Goal: Task Accomplishment & Management: Manage account settings

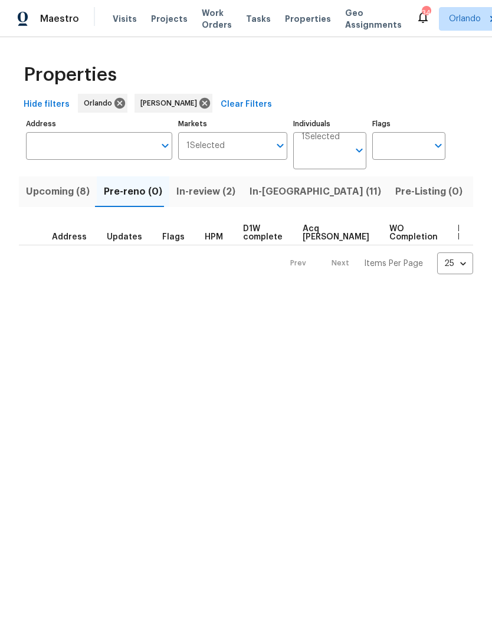
click at [75, 189] on span "Upcoming (8)" at bounding box center [58, 192] width 64 height 17
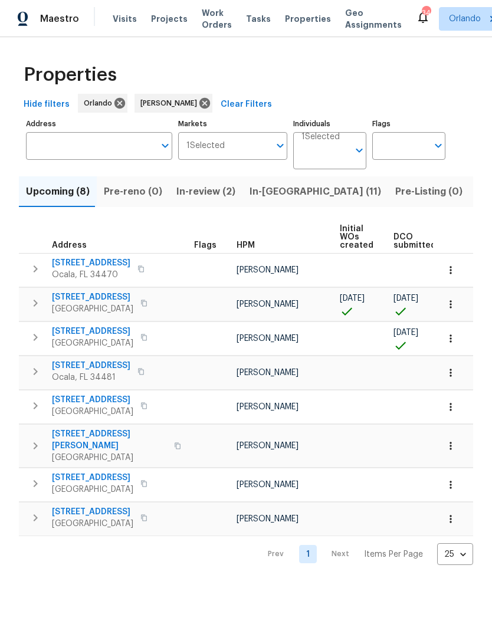
click at [147, 341] on icon "button" at bounding box center [144, 338] width 6 height 6
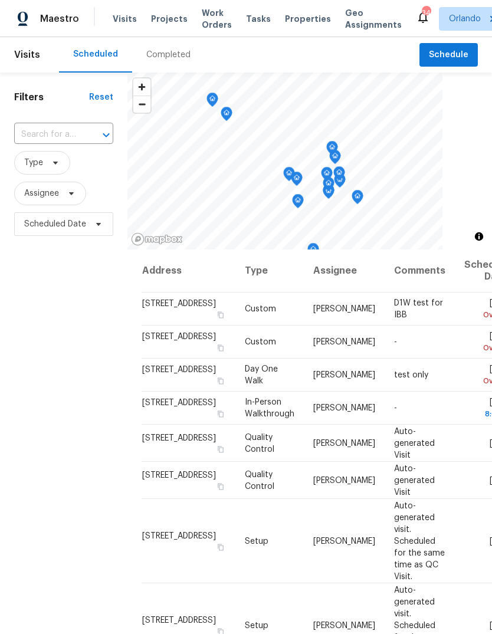
click at [76, 144] on input "text" at bounding box center [47, 135] width 66 height 18
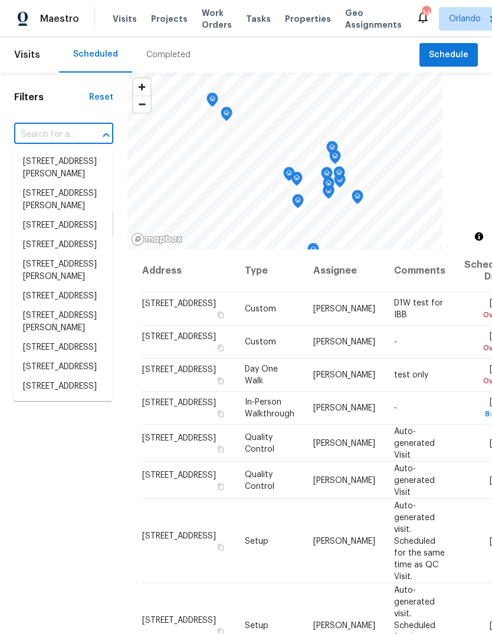
paste input "15912 Lake Orienta Ct Clermont FL 34711"
type input "15912 Lake Orienta Ct Clermont FL 34711"
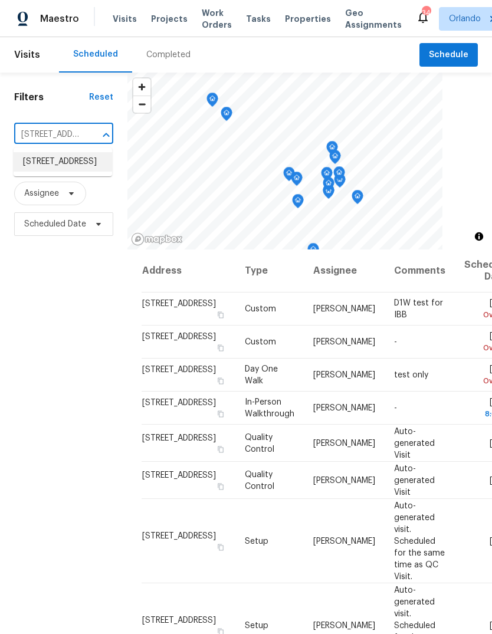
click at [83, 172] on li "15912 Lake Orienta Ct, Clermont, FL 34711" at bounding box center [63, 161] width 99 height 19
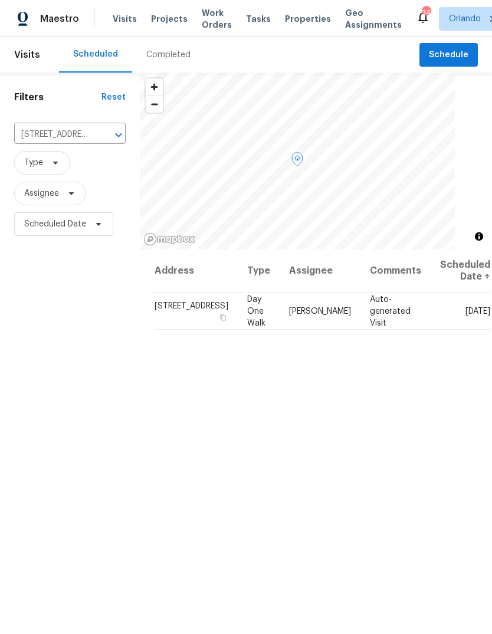
click at [0, 0] on icon at bounding box center [0, 0] width 0 height 0
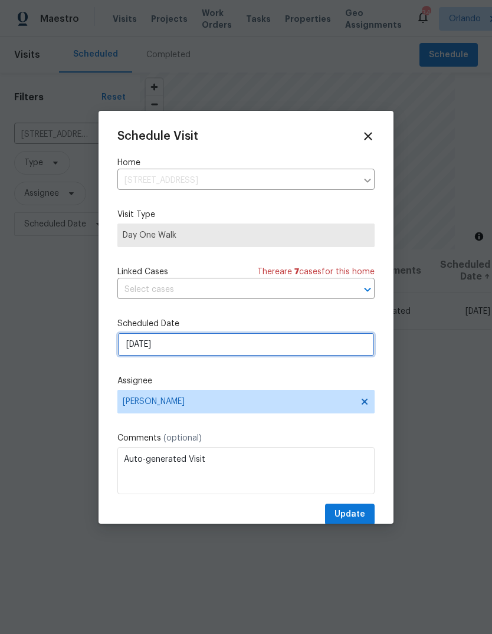
click at [295, 352] on input "10/1/2025" at bounding box center [245, 345] width 257 height 24
select select "9"
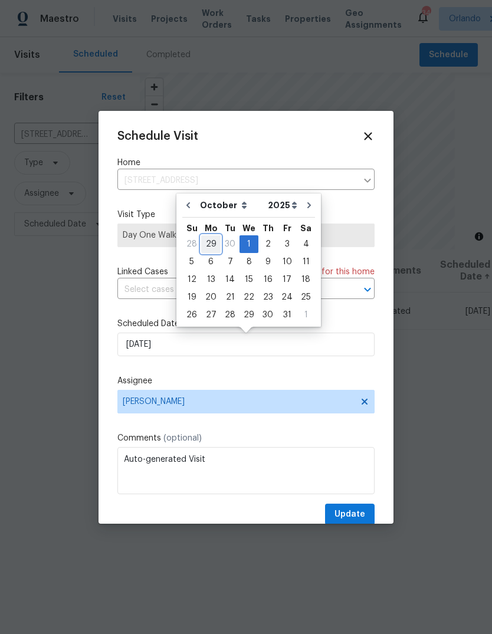
click at [212, 241] on div "29" at bounding box center [210, 244] width 19 height 17
type input "9/29/2025"
select select "8"
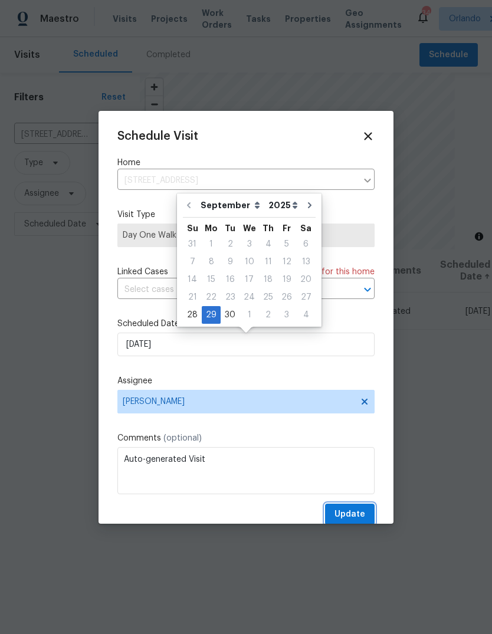
click at [365, 516] on span "Update" at bounding box center [350, 515] width 31 height 15
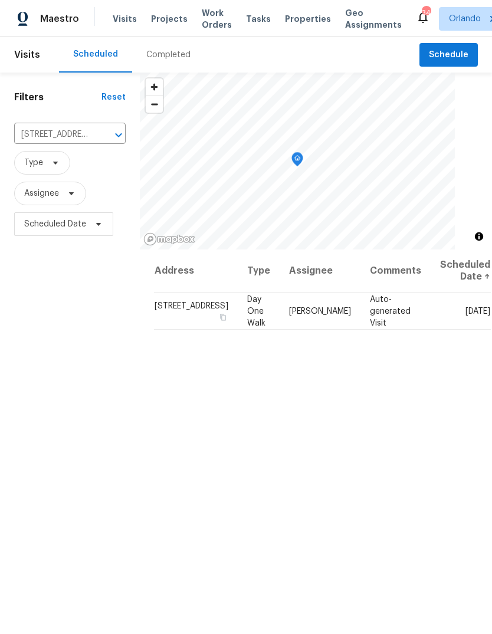
click at [97, 136] on icon "Clear" at bounding box center [103, 135] width 12 height 12
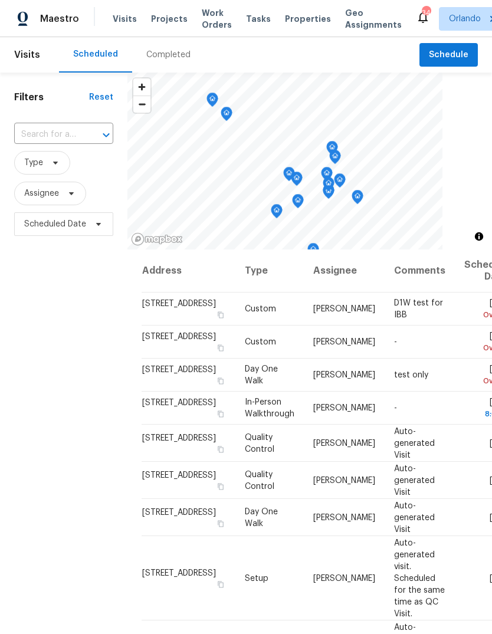
click at [89, 136] on div at bounding box center [98, 135] width 31 height 17
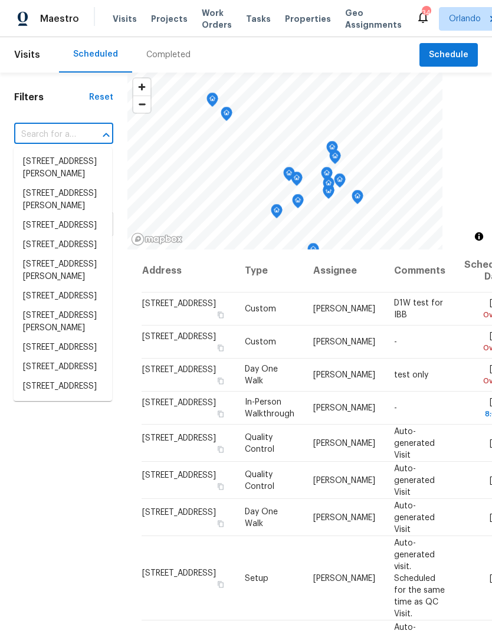
paste input "306 Red Kite Dr Groveland FL 34736"
type input "306 Red Kite Dr Groveland FL 34736"
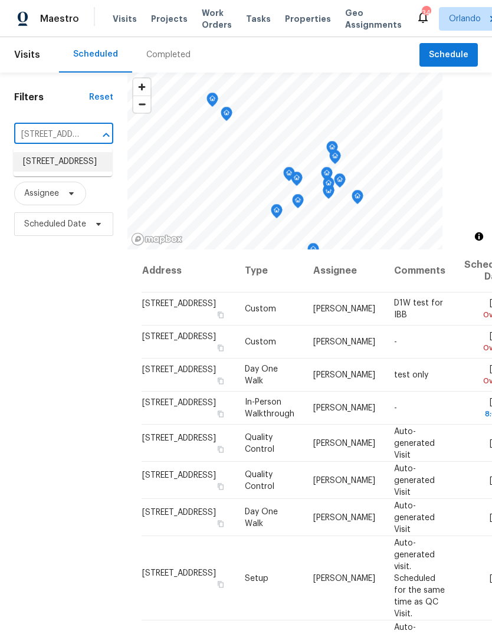
click at [75, 171] on li "306 Red Kite Dr, Groveland, FL 34736" at bounding box center [63, 161] width 99 height 19
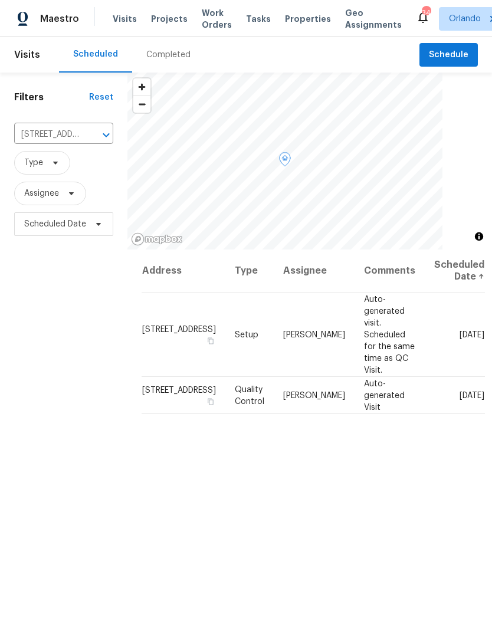
click at [0, 0] on icon at bounding box center [0, 0] width 0 height 0
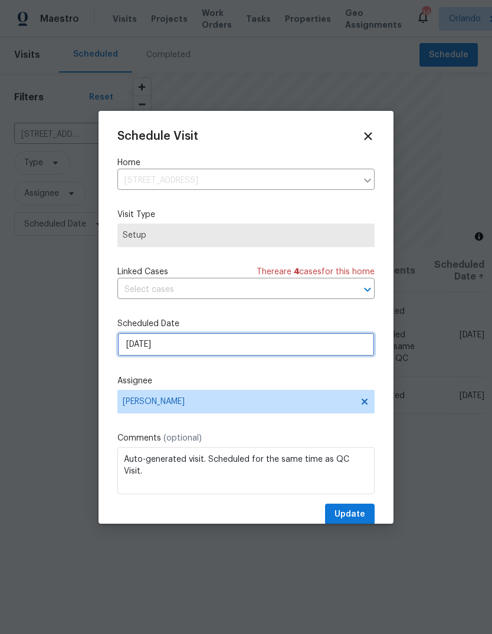
click at [282, 352] on input "10/25/2025" at bounding box center [245, 345] width 257 height 24
select select "9"
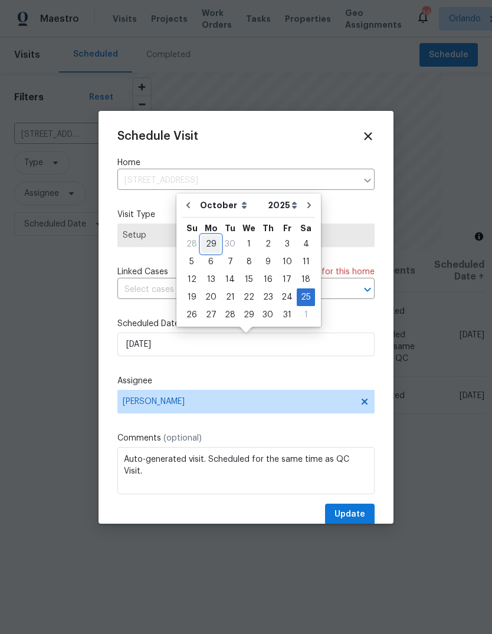
click at [210, 248] on div "29" at bounding box center [210, 244] width 19 height 17
type input "9/29/2025"
select select "8"
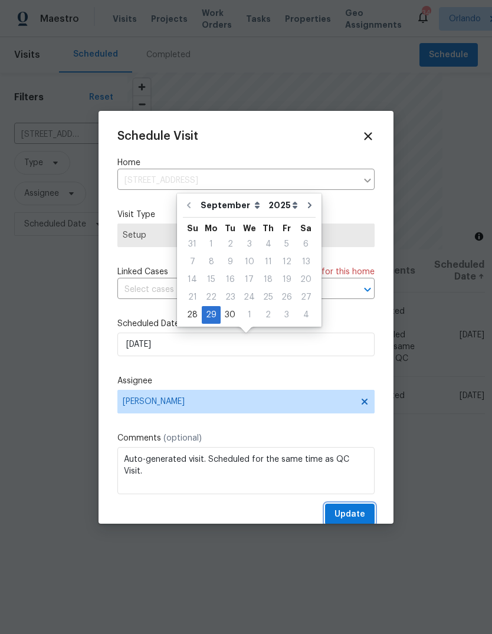
click at [352, 521] on span "Update" at bounding box center [350, 515] width 31 height 15
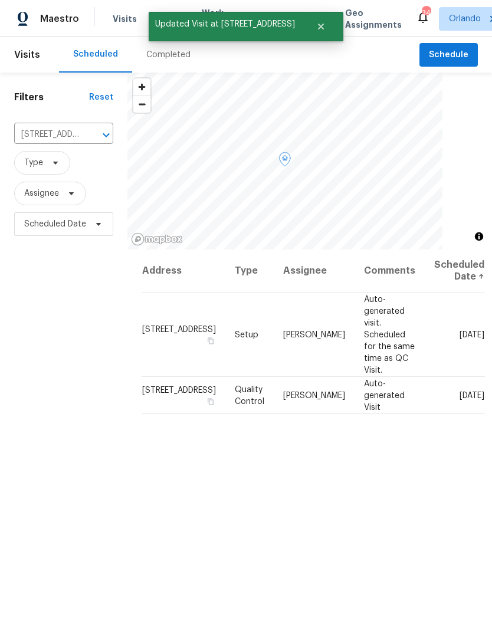
click at [0, 0] on icon at bounding box center [0, 0] width 0 height 0
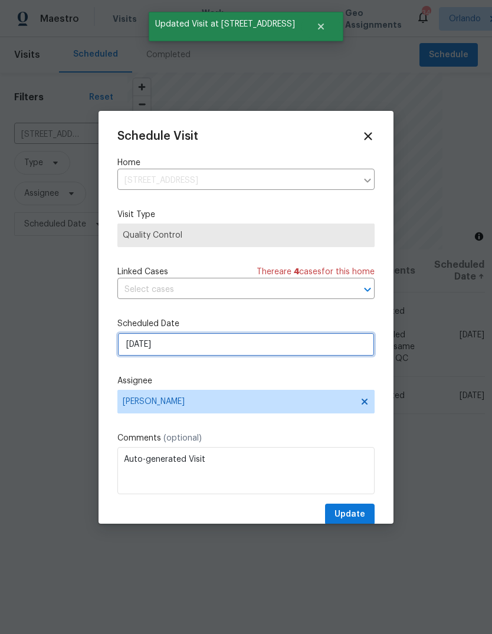
click at [312, 345] on input "10/25/2025" at bounding box center [245, 345] width 257 height 24
select select "9"
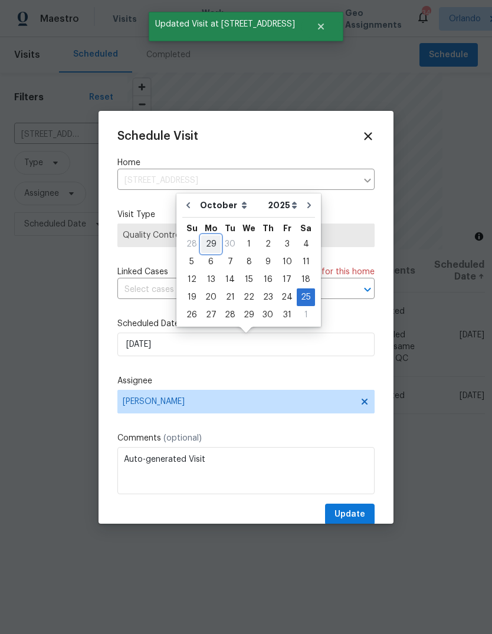
click at [213, 240] on div "29" at bounding box center [210, 244] width 19 height 17
type input "9/29/2025"
select select "8"
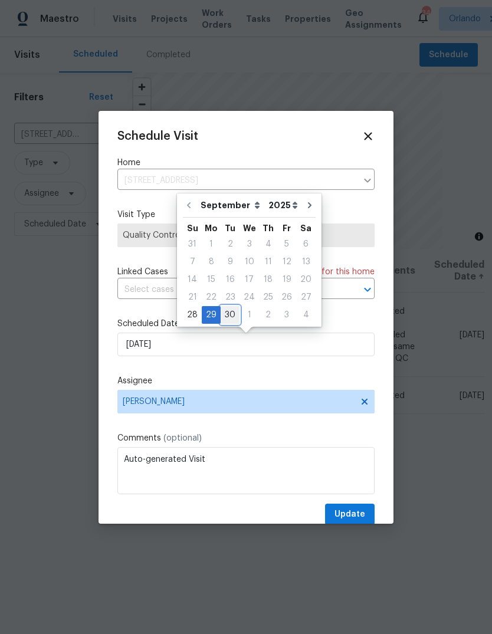
click at [233, 316] on div "30" at bounding box center [230, 315] width 19 height 17
type input "9/30/2025"
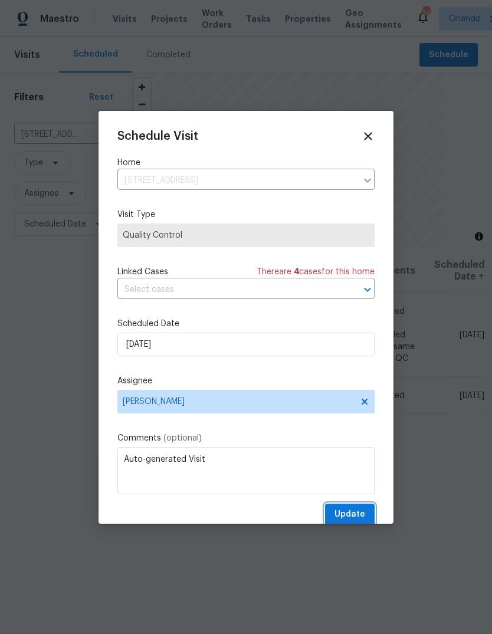
click at [363, 511] on span "Update" at bounding box center [350, 515] width 31 height 15
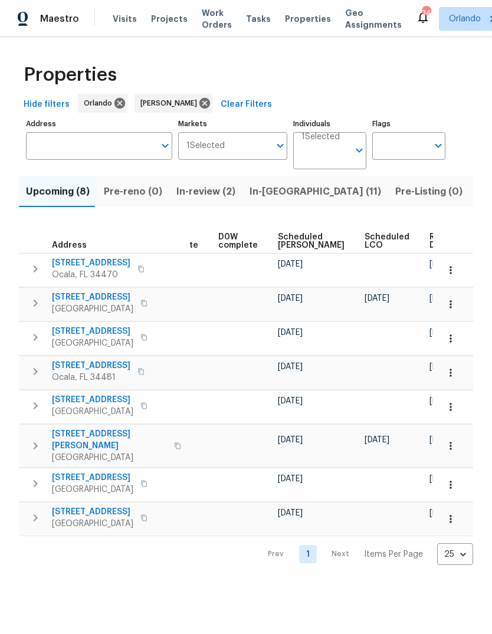
scroll to position [0, 297]
click at [430, 237] on span "Ready Date" at bounding box center [443, 241] width 26 height 17
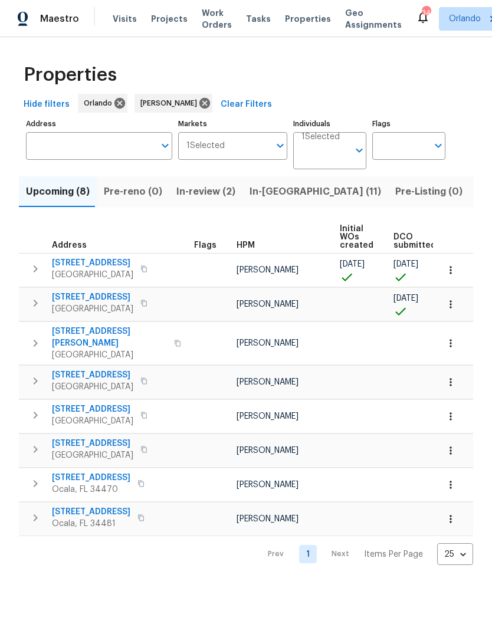
click at [282, 185] on span "In-[GEOGRAPHIC_DATA] (11)" at bounding box center [316, 192] width 132 height 17
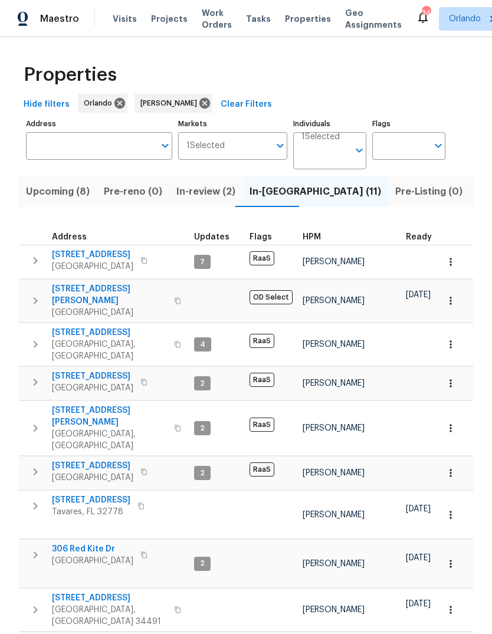
scroll to position [42, 0]
click at [145, 547] on button "button" at bounding box center [144, 555] width 14 height 17
click at [50, 184] on span "Upcoming (8)" at bounding box center [58, 192] width 64 height 17
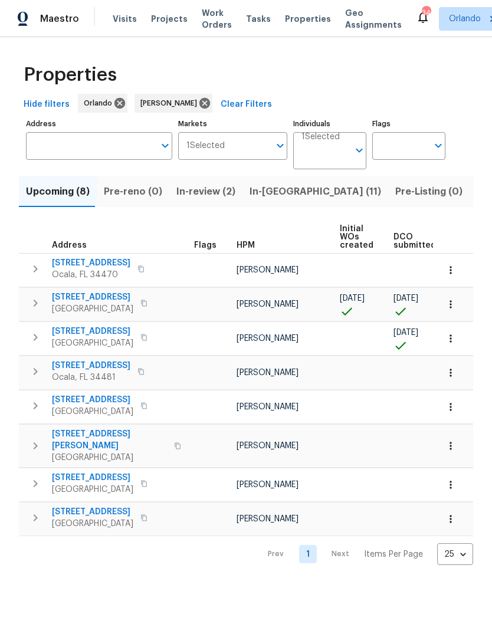
click at [63, 331] on span "15912 Lake Orienta Ct" at bounding box center [92, 332] width 81 height 12
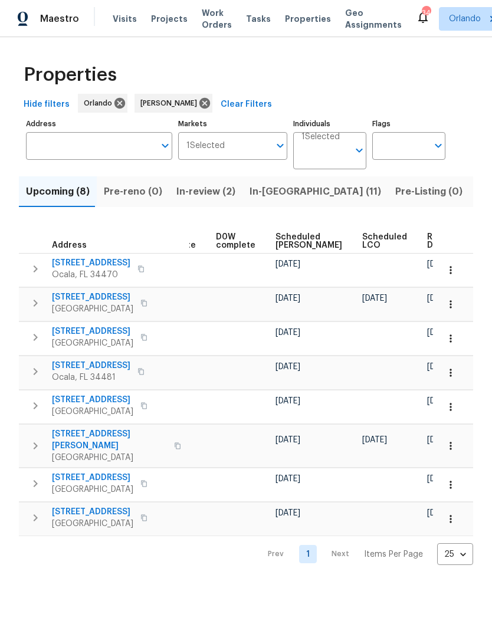
scroll to position [0, 299]
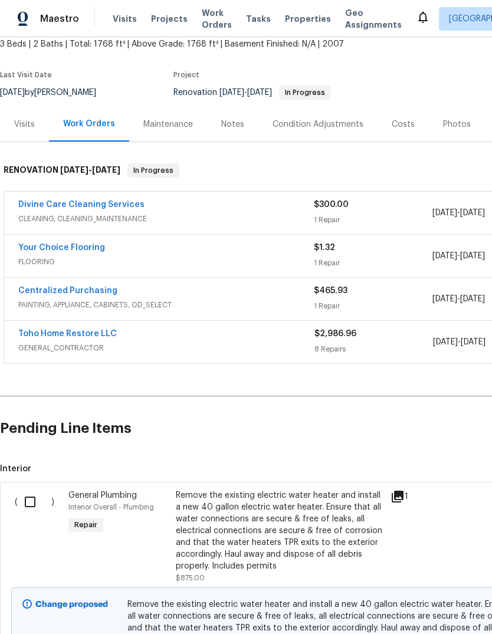
scroll to position [73, 0]
click at [35, 249] on link "Your Choice Flooring" at bounding box center [61, 247] width 87 height 8
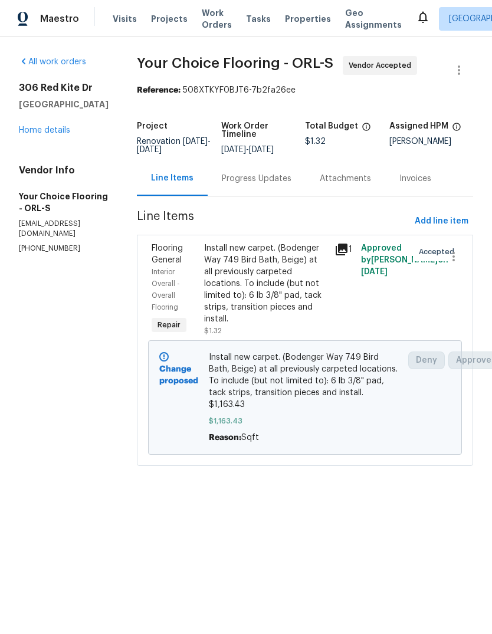
click at [33, 120] on div "306 Red Kite Dr Groveland, FL 34736 Home details" at bounding box center [64, 109] width 90 height 54
click at [32, 119] on div "306 Red Kite Dr Groveland, FL 34736 Home details" at bounding box center [64, 109] width 90 height 54
click at [35, 130] on link "Home details" at bounding box center [44, 130] width 51 height 8
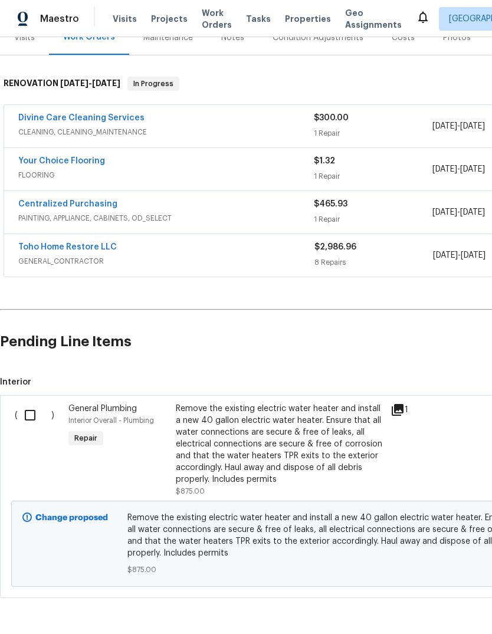
scroll to position [159, 0]
click at [31, 418] on input "checkbox" at bounding box center [35, 415] width 34 height 25
checkbox input "true"
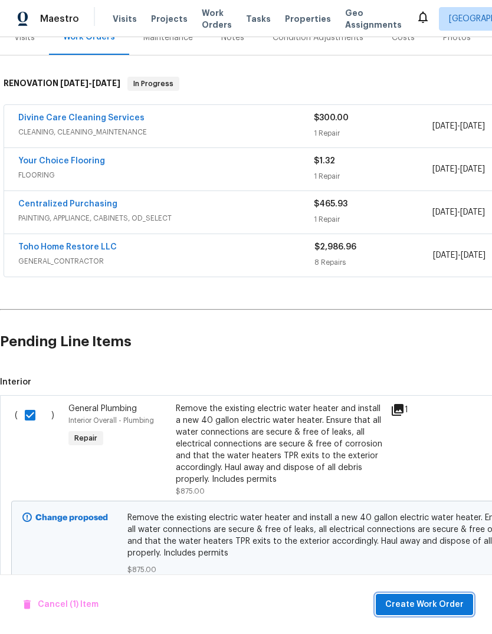
click at [444, 602] on span "Create Work Order" at bounding box center [424, 605] width 78 height 15
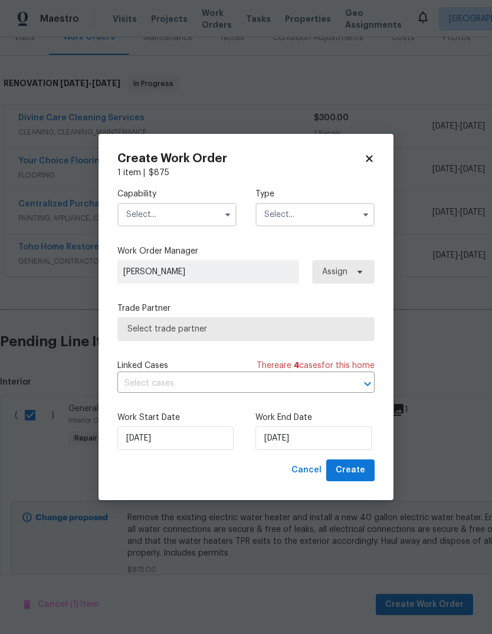
click at [139, 209] on input "text" at bounding box center [176, 215] width 119 height 24
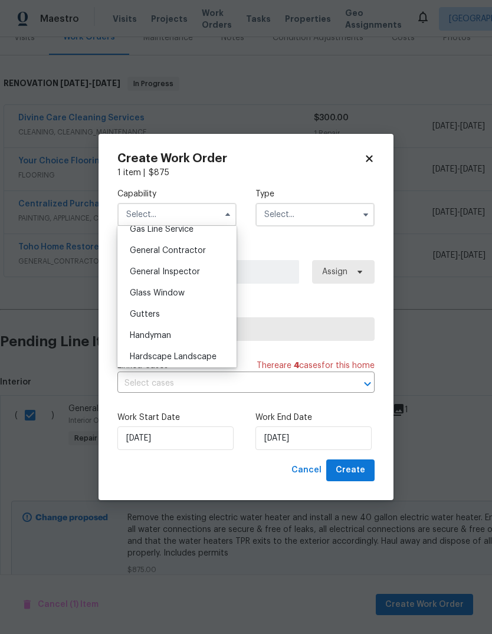
scroll to position [551, 0]
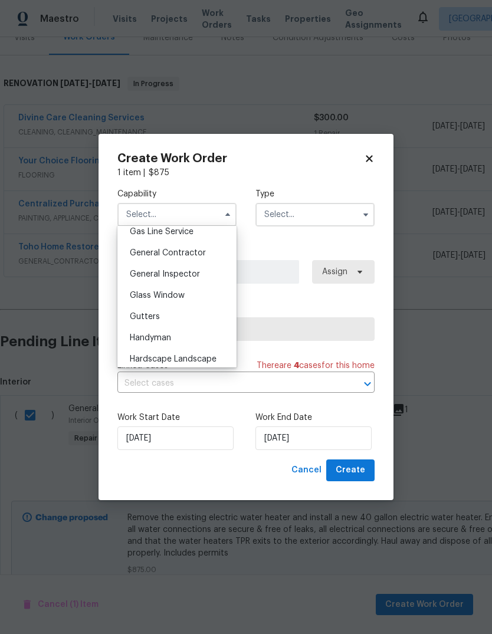
click at [134, 250] on span "General Contractor" at bounding box center [168, 253] width 76 height 8
type input "General Contractor"
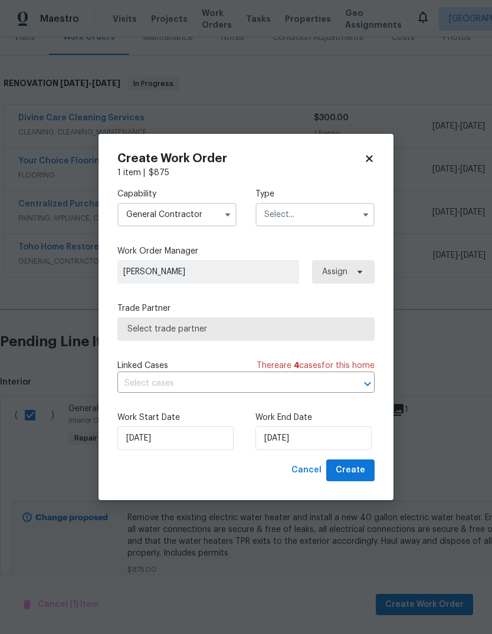
click at [338, 221] on input "text" at bounding box center [315, 215] width 119 height 24
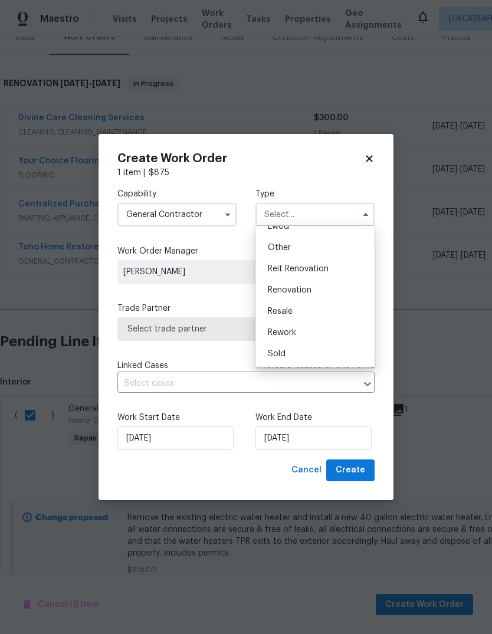
scroll to position [140, 0]
click at [321, 293] on div "Renovation" at bounding box center [315, 290] width 113 height 21
type input "Renovation"
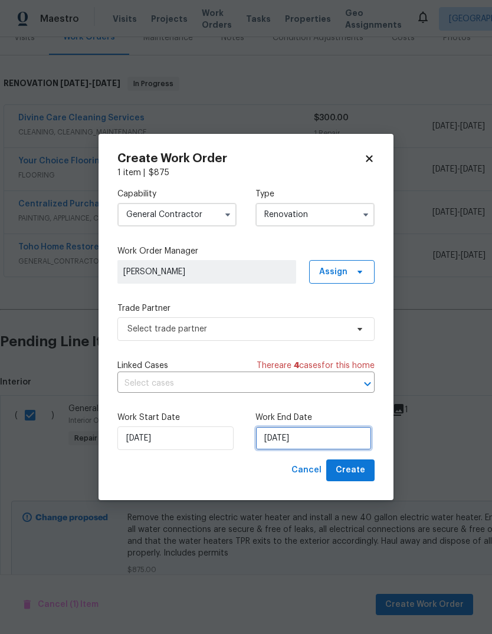
click at [331, 434] on input "9/28/2025" at bounding box center [314, 439] width 116 height 24
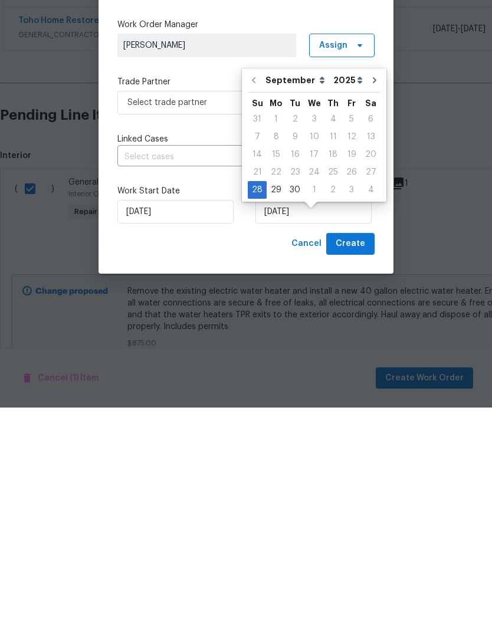
click at [351, 408] on div "3" at bounding box center [351, 416] width 19 height 17
type input "10/3/2025"
select select "9"
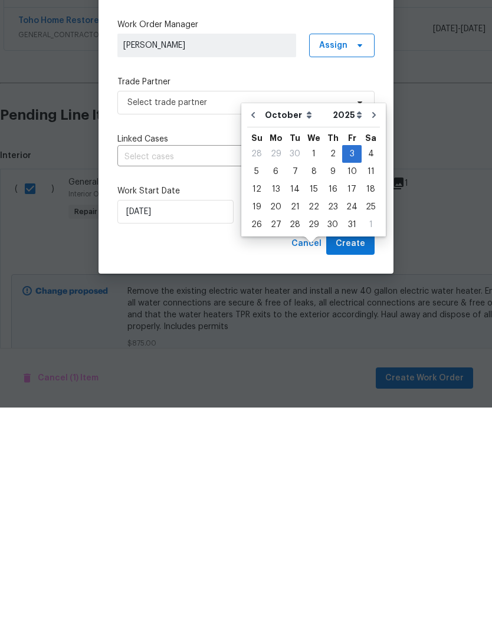
scroll to position [44, 0]
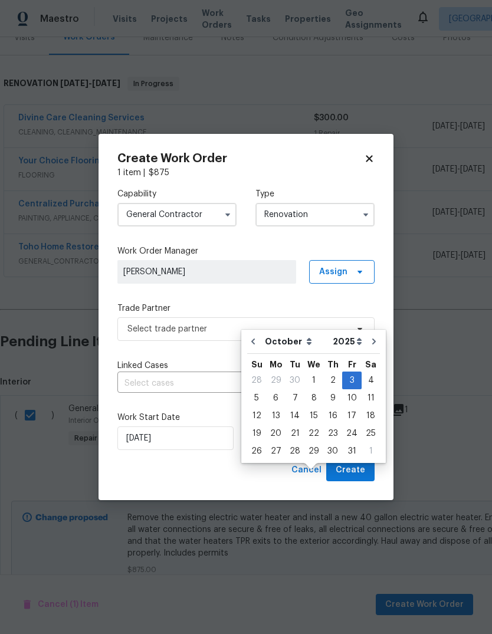
click at [359, 473] on span "Create" at bounding box center [351, 470] width 30 height 15
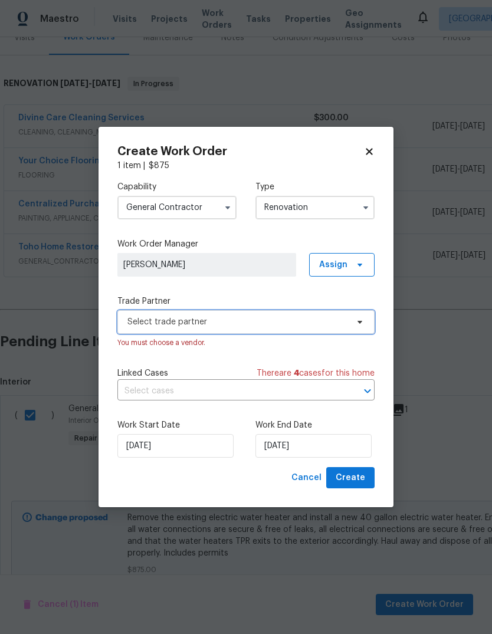
click at [132, 320] on span "Select trade partner" at bounding box center [237, 322] width 220 height 12
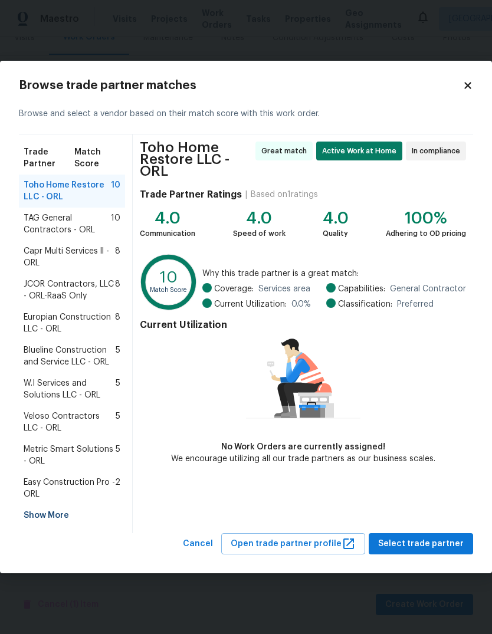
click at [40, 318] on span "Europian Construction LLC - ORL" at bounding box center [69, 324] width 91 height 24
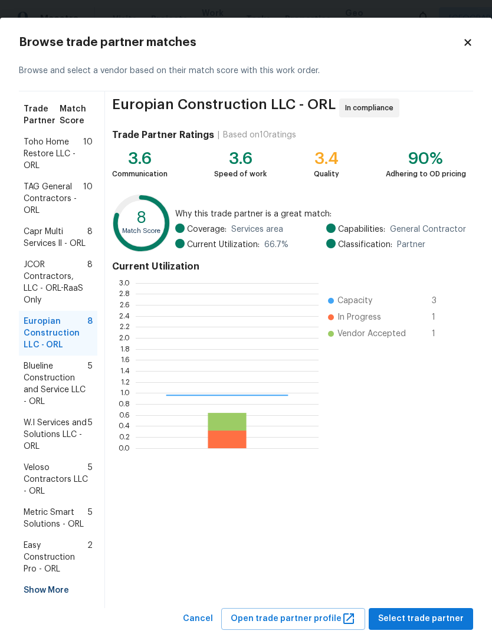
scroll to position [165, 183]
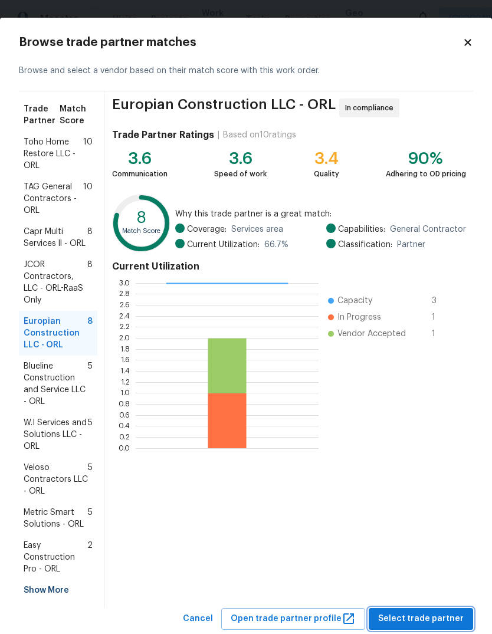
click at [436, 609] on button "Select trade partner" at bounding box center [421, 619] width 104 height 22
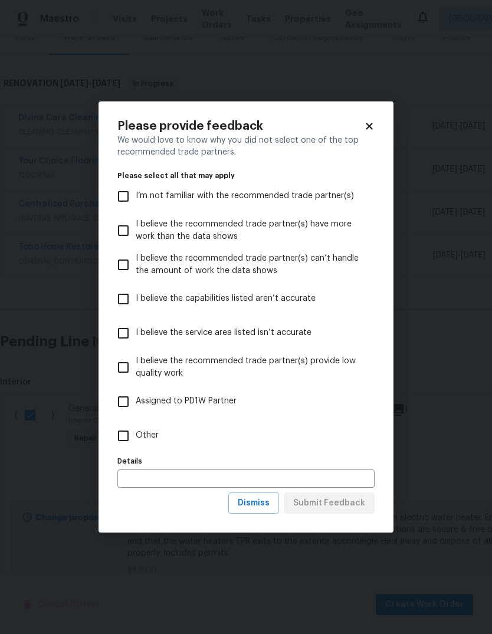
click at [119, 439] on input "Other" at bounding box center [123, 436] width 25 height 25
checkbox input "true"
click at [362, 500] on span "Submit Feedback" at bounding box center [329, 503] width 72 height 15
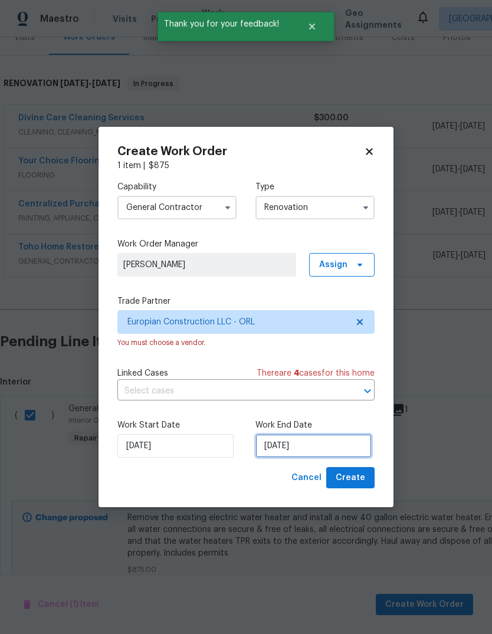
click at [346, 443] on input "10/3/2025" at bounding box center [314, 446] width 116 height 24
select select "9"
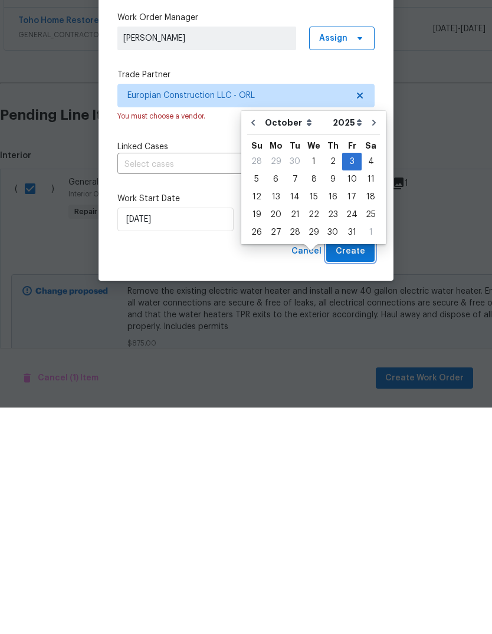
click at [361, 471] on span "Create" at bounding box center [351, 478] width 30 height 15
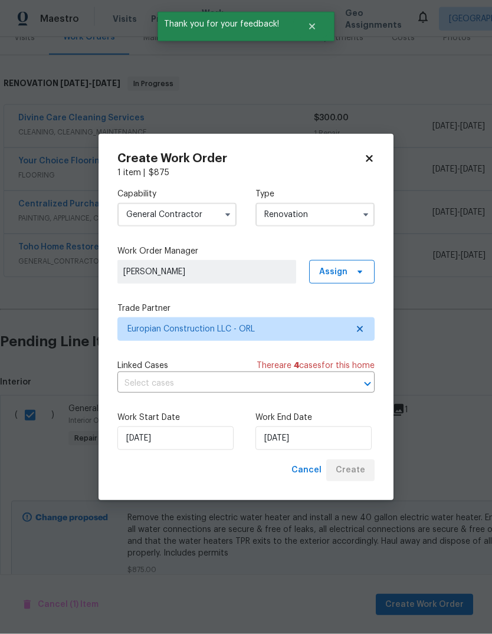
scroll to position [0, 0]
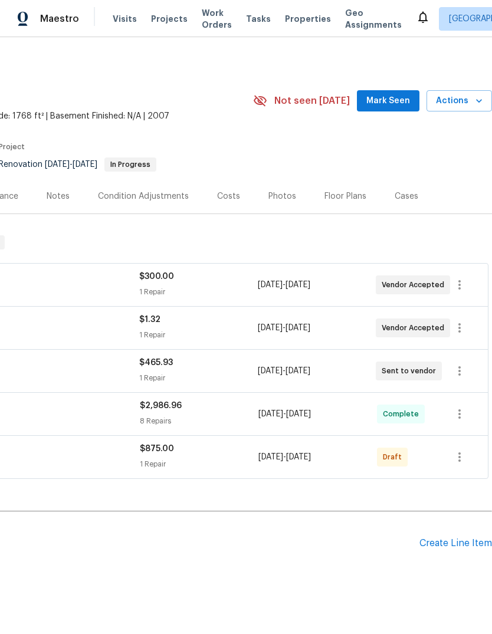
scroll to position [0, 175]
click at [462, 463] on icon "button" at bounding box center [460, 457] width 14 height 14
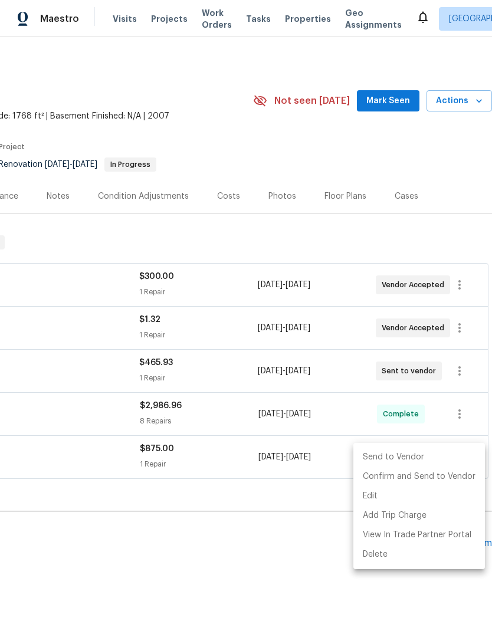
click at [441, 460] on li "Send to Vendor" at bounding box center [420, 457] width 132 height 19
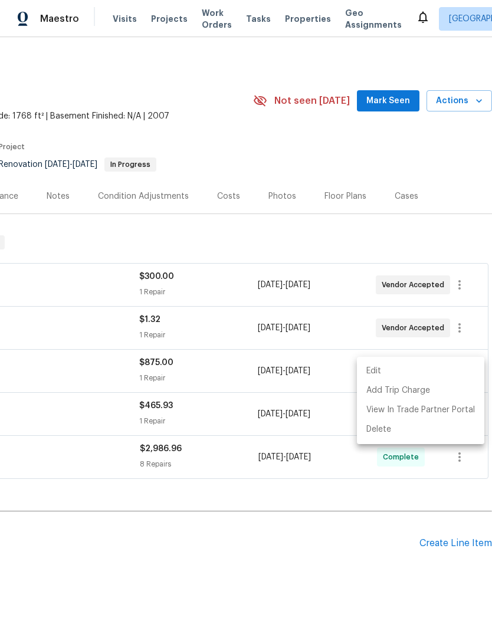
click at [313, 561] on div at bounding box center [246, 317] width 492 height 634
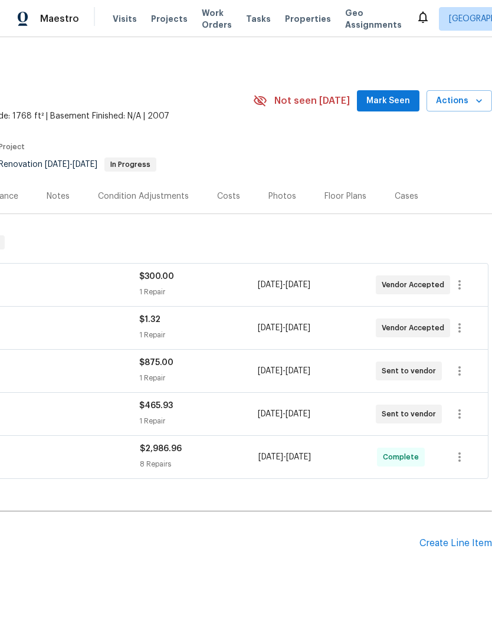
click at [58, 194] on div "Notes" at bounding box center [58, 197] width 23 height 12
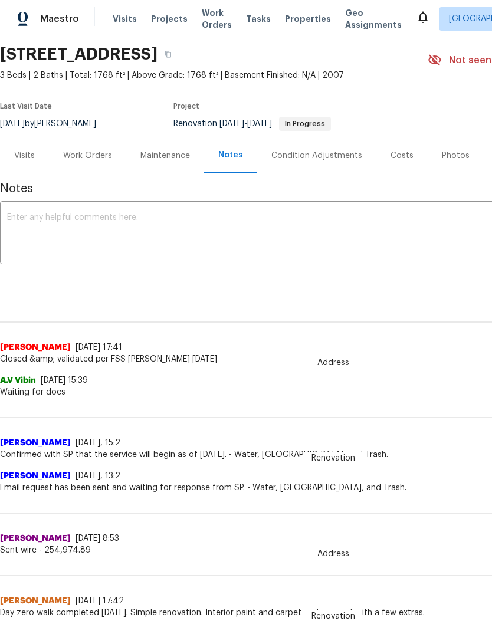
scroll to position [40, 0]
click at [403, 255] on textarea at bounding box center [333, 234] width 653 height 41
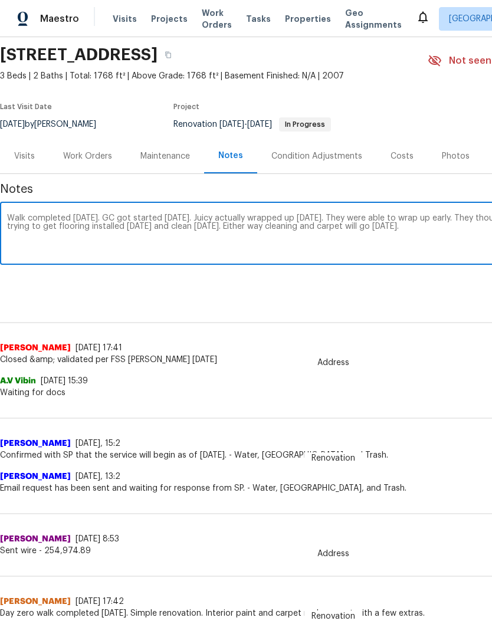
scroll to position [40, 175]
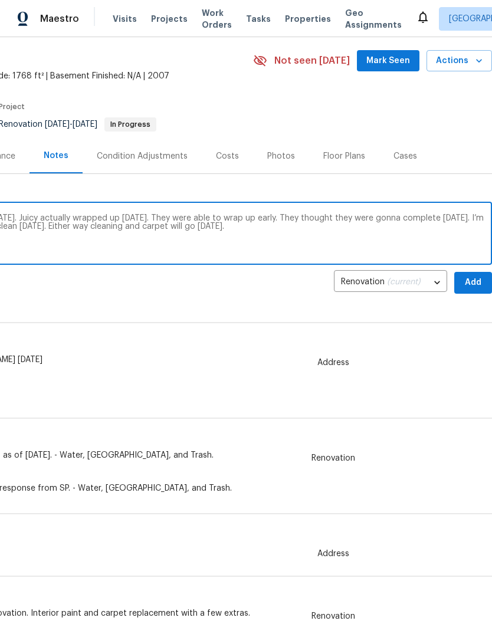
type textarea "Walk completed on Wednesday. GC got started on Thursday. Juicy actually wrapped…"
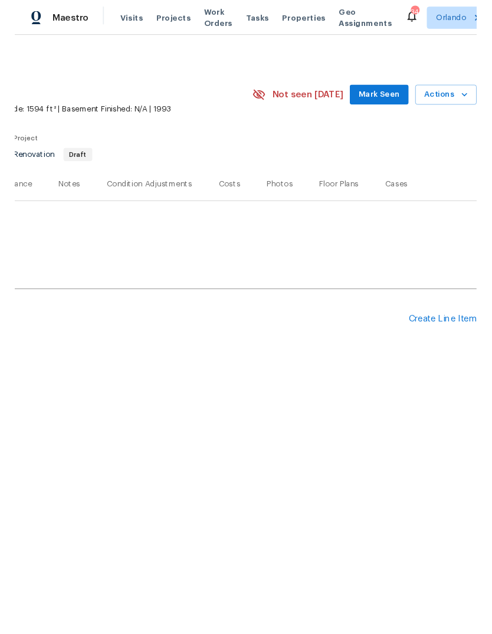
scroll to position [0, 175]
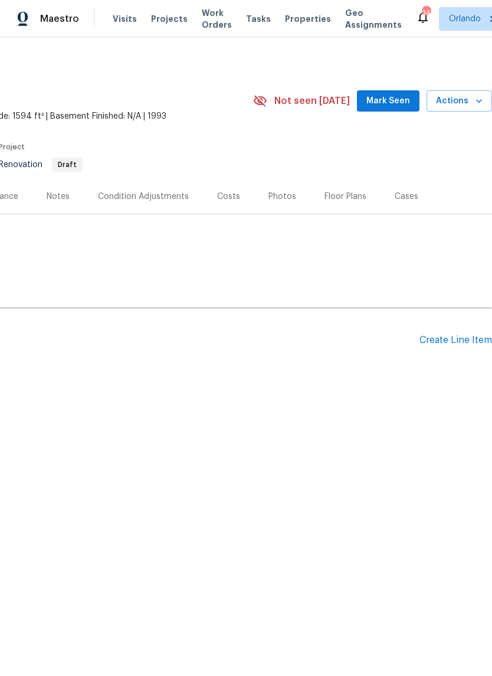
click at [466, 341] on div "Create Line Item" at bounding box center [456, 340] width 73 height 11
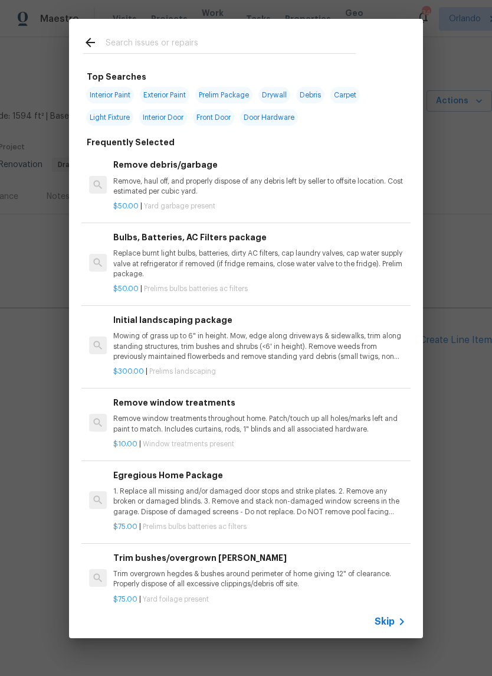
click at [117, 45] on input "text" at bounding box center [231, 44] width 250 height 18
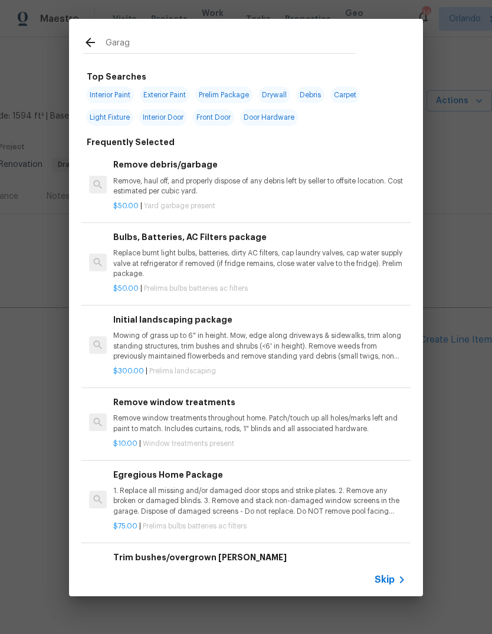
type input "Garage"
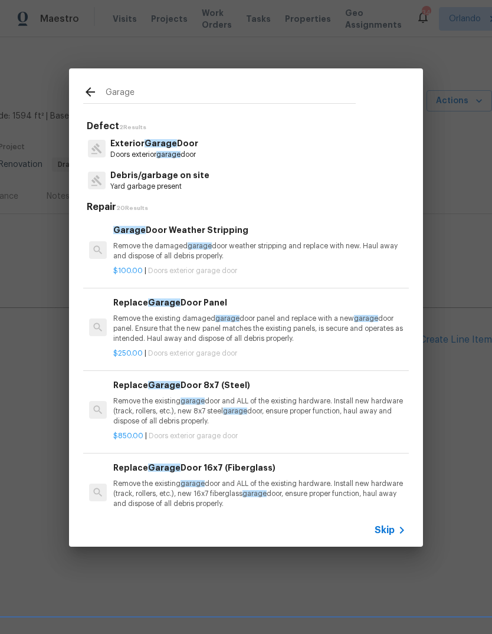
click at [117, 247] on p "Remove the damaged garage door weather stripping and replace with new. Haul awa…" at bounding box center [259, 251] width 293 height 20
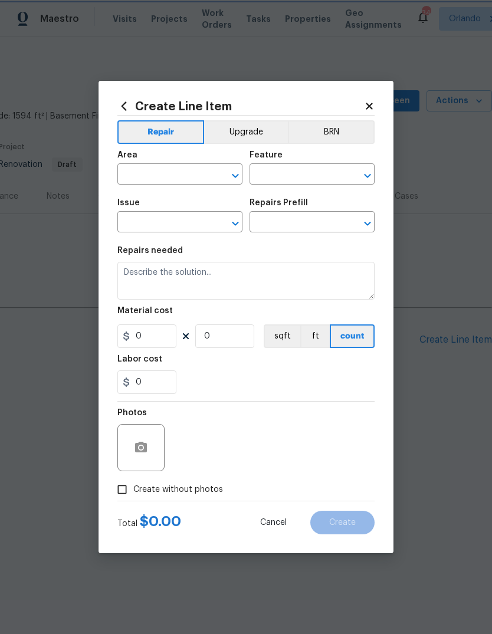
type input "Interior Door"
type input "Exterior Garage Door"
type input "Garage Door Weather Stripping $100.00"
type textarea "Remove the damaged garage door weather stripping and replace with new. Haul awa…"
type input "100"
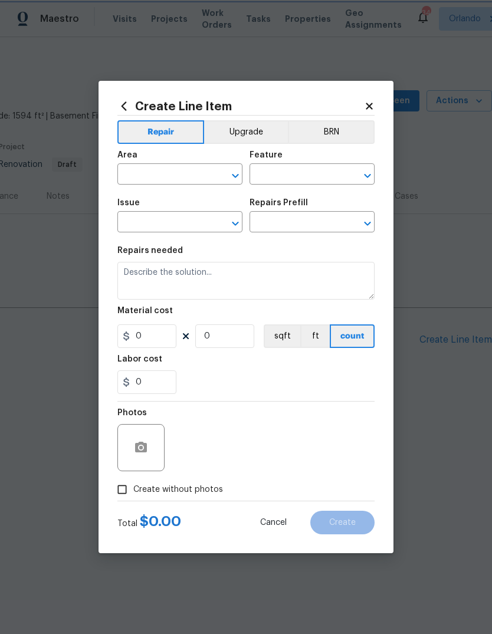
type input "1"
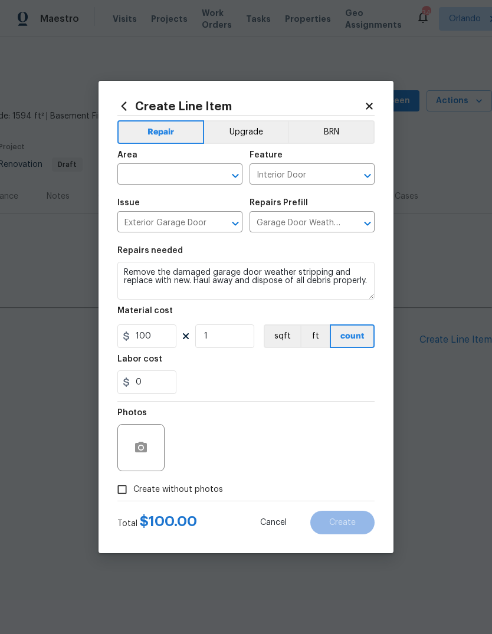
click at [132, 172] on input "text" at bounding box center [163, 175] width 92 height 18
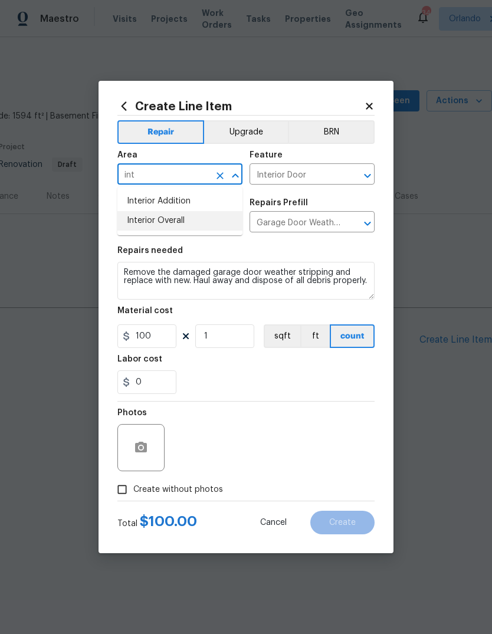
click at [141, 219] on li "Interior Overall" at bounding box center [179, 220] width 125 height 19
type input "Interior Overall"
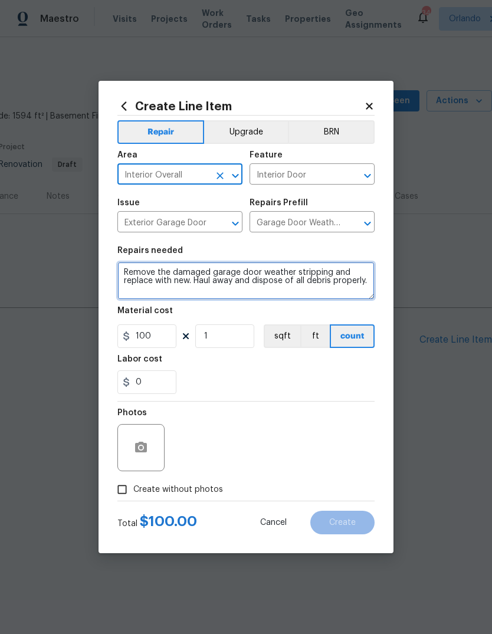
click at [122, 264] on textarea "Remove the damaged garage door weather stripping and replace with new. Haul awa…" at bounding box center [245, 281] width 257 height 38
click at [121, 264] on textarea "Remove the damaged garage door weather stripping and replace with new. Haul awa…" at bounding box center [245, 281] width 257 height 38
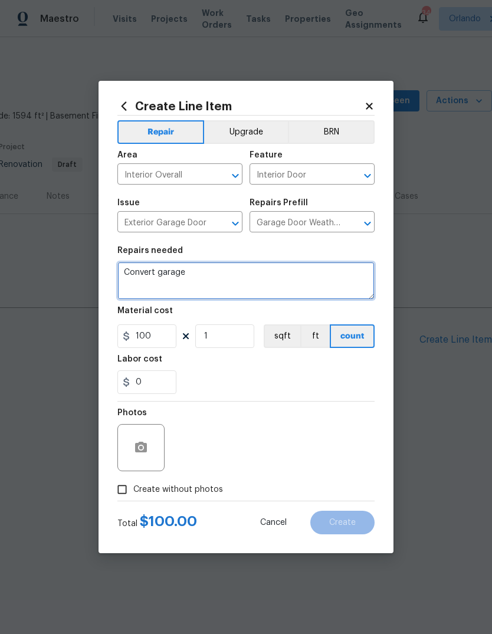
type textarea "Convert garage"
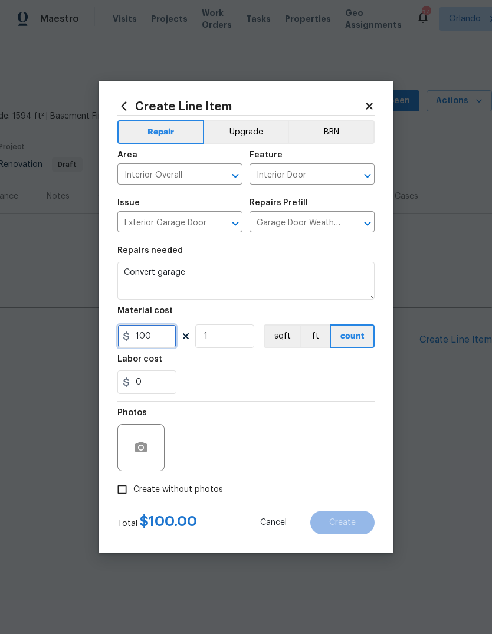
click at [159, 332] on input "100" at bounding box center [146, 337] width 59 height 24
click at [150, 335] on input "100" at bounding box center [146, 337] width 59 height 24
type input "1"
click at [207, 372] on div "0" at bounding box center [245, 383] width 257 height 24
click at [124, 500] on input "Create without photos" at bounding box center [122, 490] width 22 height 22
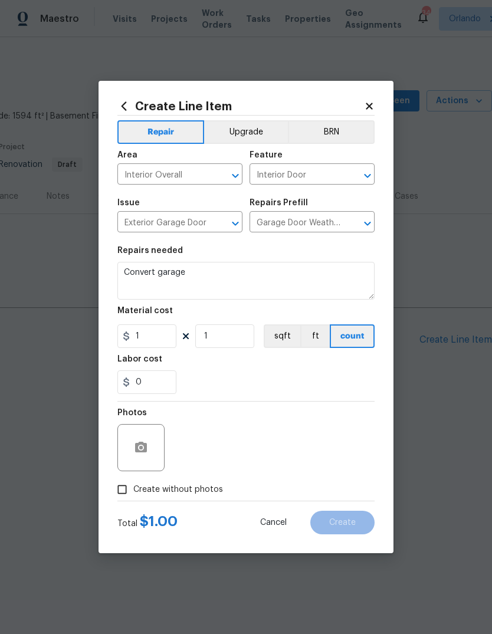
checkbox input "true"
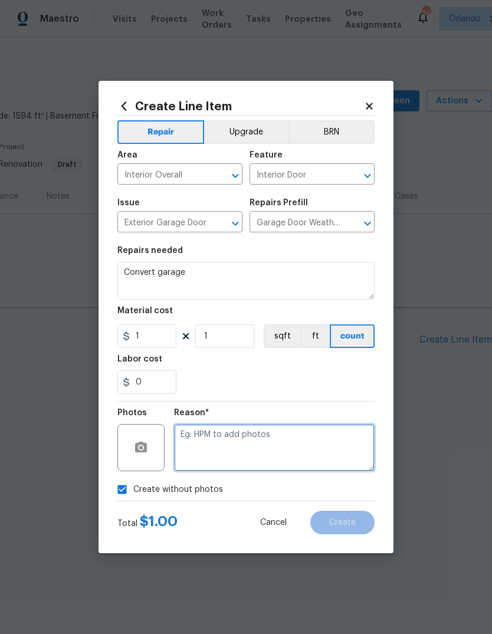
click at [331, 444] on textarea at bounding box center [274, 447] width 201 height 47
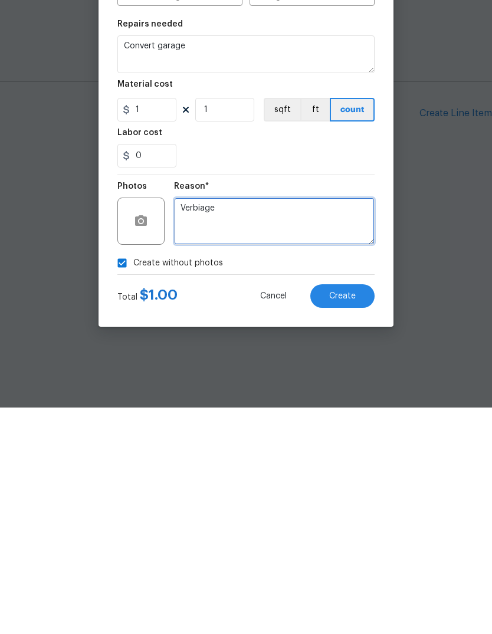
type textarea "Verbiage"
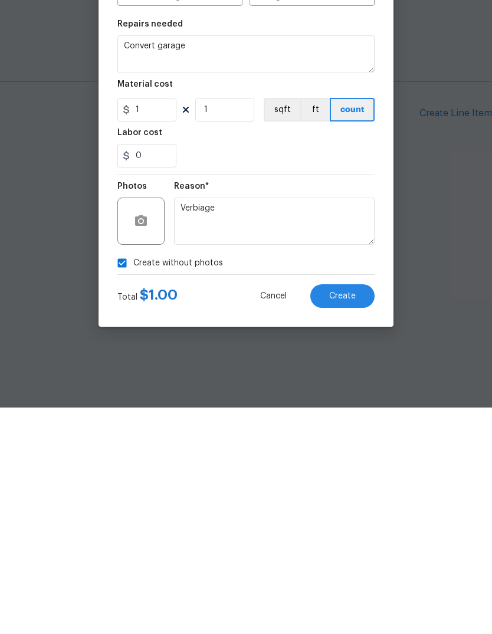
click at [354, 519] on span "Create" at bounding box center [342, 523] width 27 height 9
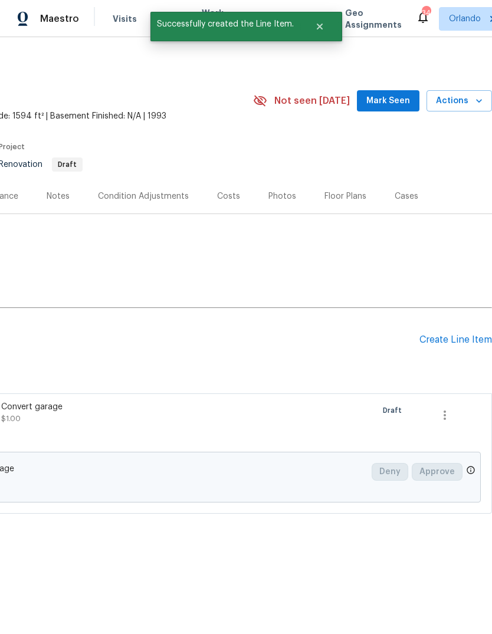
click at [468, 341] on div "Create Line Item" at bounding box center [456, 340] width 73 height 11
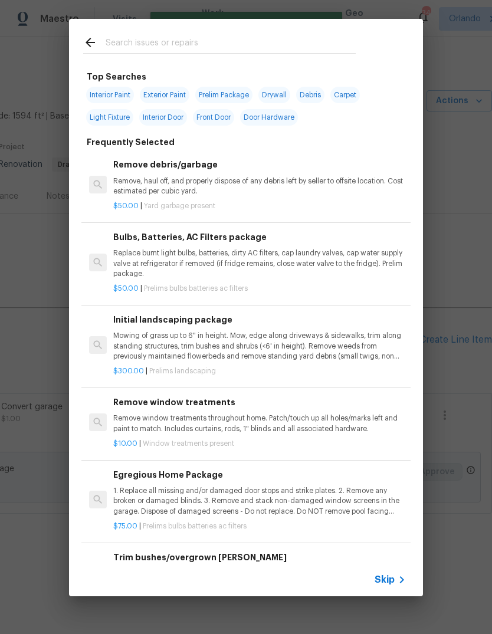
click at [129, 53] on input "text" at bounding box center [231, 44] width 250 height 18
type input "Clean"
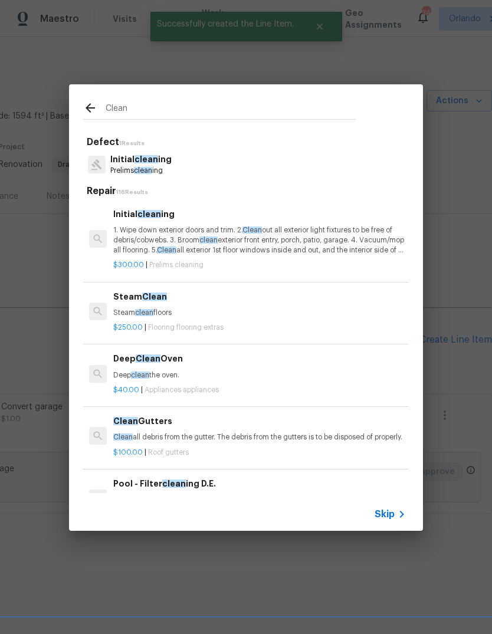
click at [131, 236] on p "1. Wipe down exterior doors and trim. 2. Clean out all exterior light fixtures …" at bounding box center [259, 240] width 293 height 30
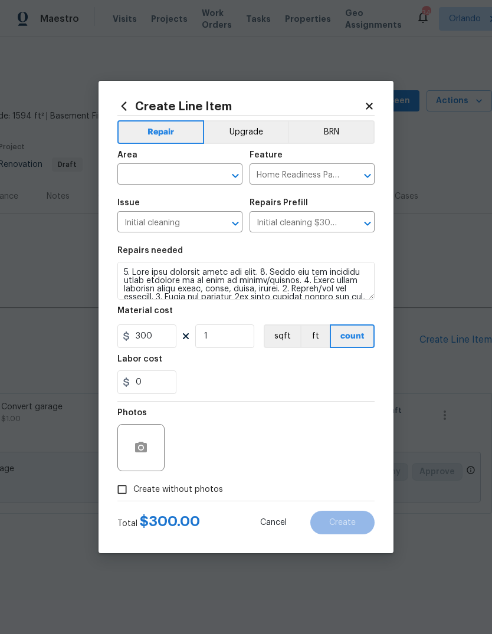
click at [132, 166] on input "text" at bounding box center [163, 175] width 92 height 18
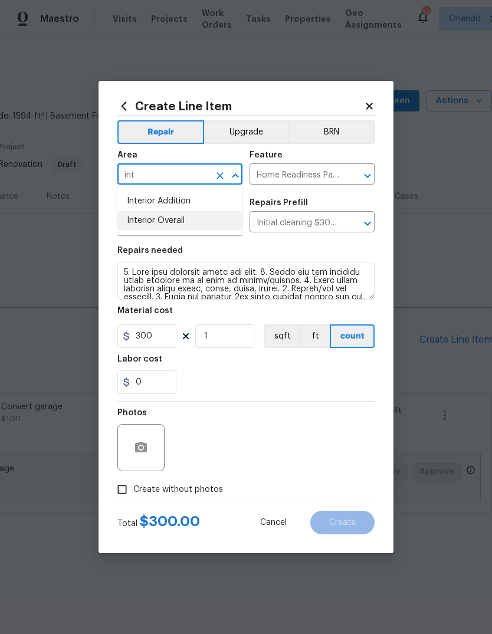
click at [140, 222] on li "Interior Overall" at bounding box center [179, 220] width 125 height 19
type input "Interior Overall"
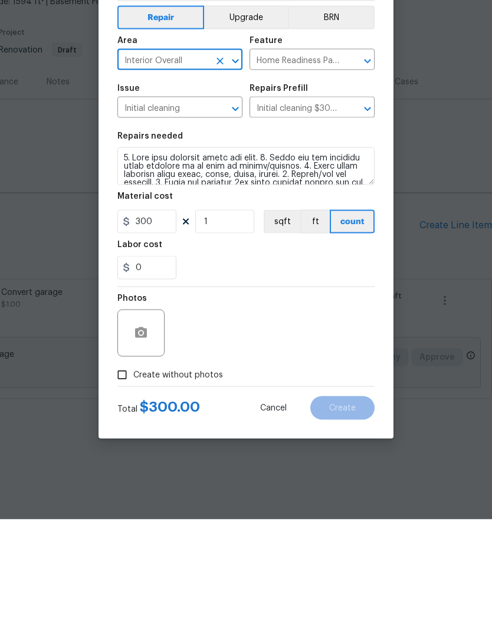
click at [118, 479] on input "Create without photos" at bounding box center [122, 490] width 22 height 22
checkbox input "true"
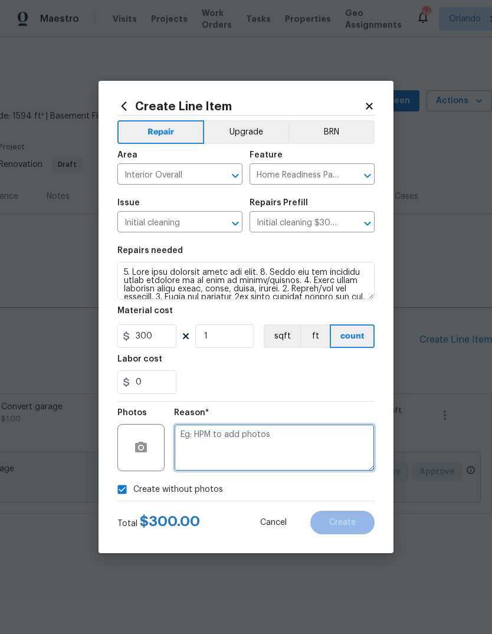
click at [323, 466] on textarea at bounding box center [274, 447] width 201 height 47
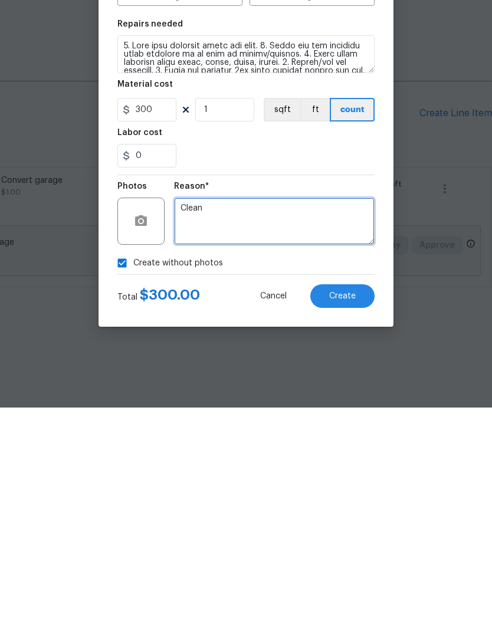
type textarea "Clean"
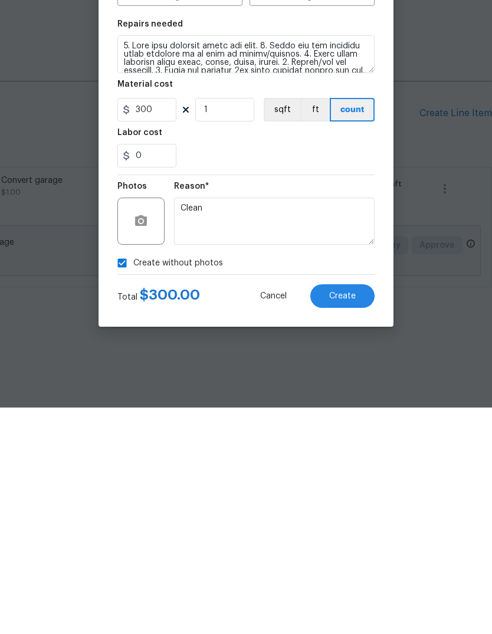
click at [348, 519] on span "Create" at bounding box center [342, 523] width 27 height 9
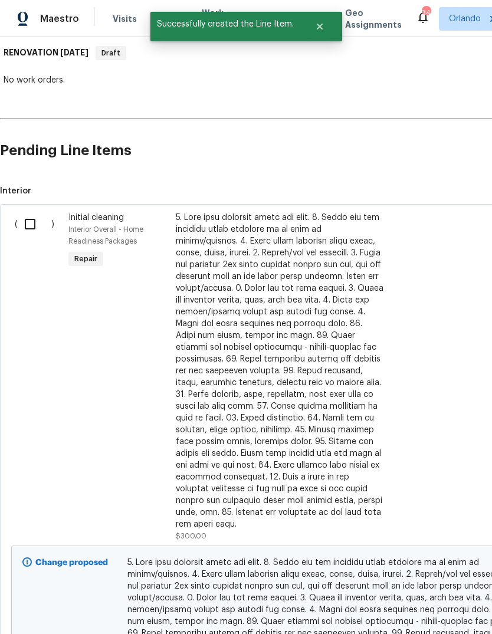
scroll to position [189, 1]
click at [27, 224] on input "checkbox" at bounding box center [34, 224] width 34 height 25
checkbox input "true"
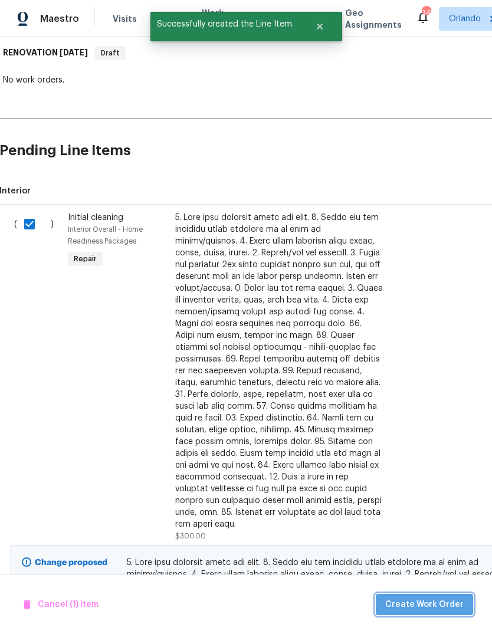
click at [453, 596] on button "Create Work Order" at bounding box center [424, 605] width 97 height 22
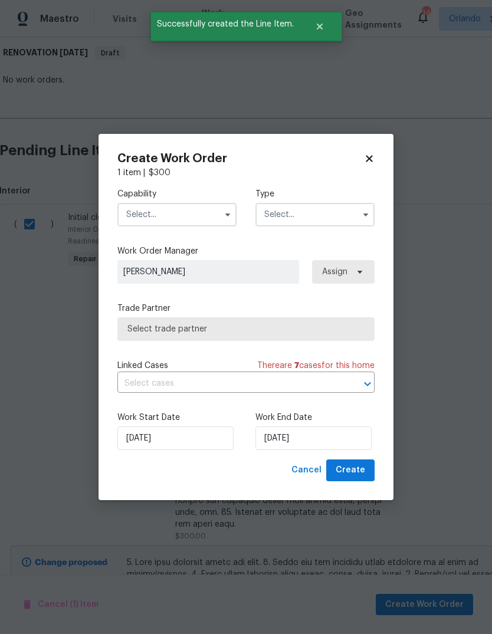
click at [136, 219] on input "text" at bounding box center [176, 215] width 119 height 24
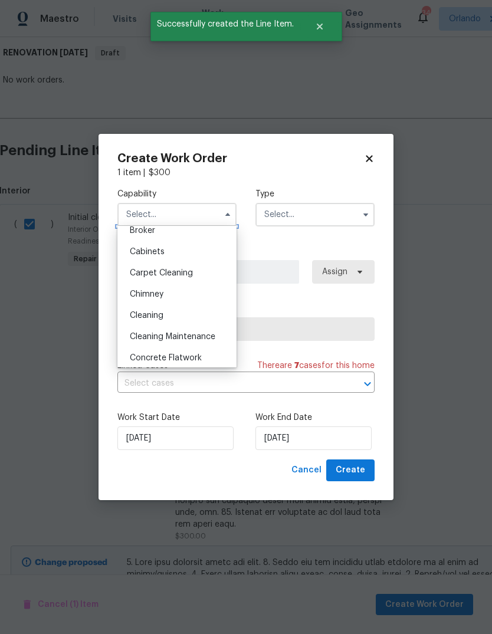
scroll to position [100, 0]
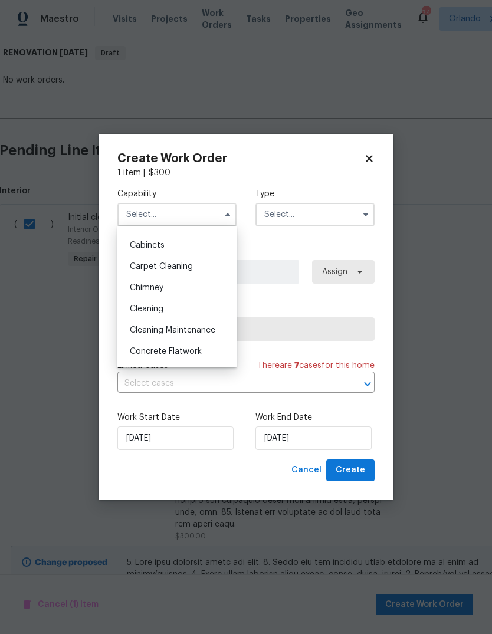
click at [136, 311] on span "Cleaning" at bounding box center [147, 309] width 34 height 8
type input "Cleaning"
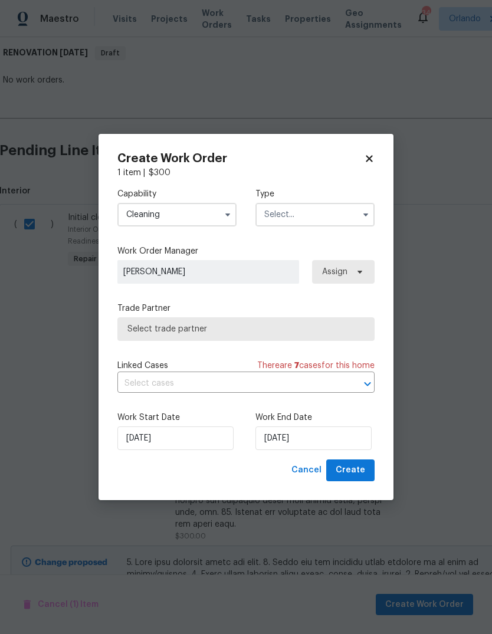
click at [339, 225] on input "text" at bounding box center [315, 215] width 119 height 24
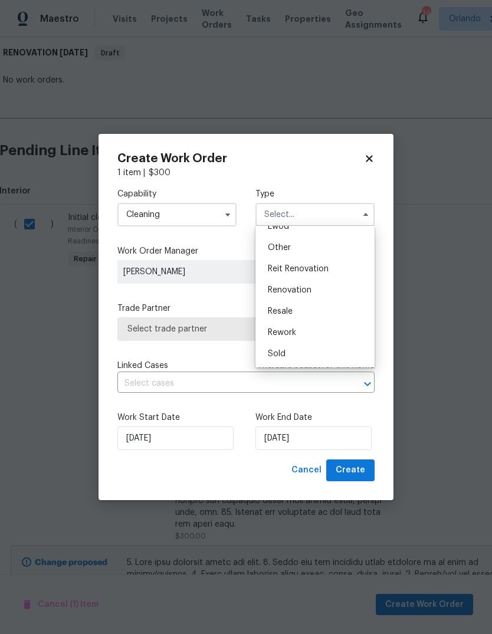
scroll to position [140, 0]
click at [326, 293] on div "Renovation" at bounding box center [315, 290] width 113 height 21
type input "Renovation"
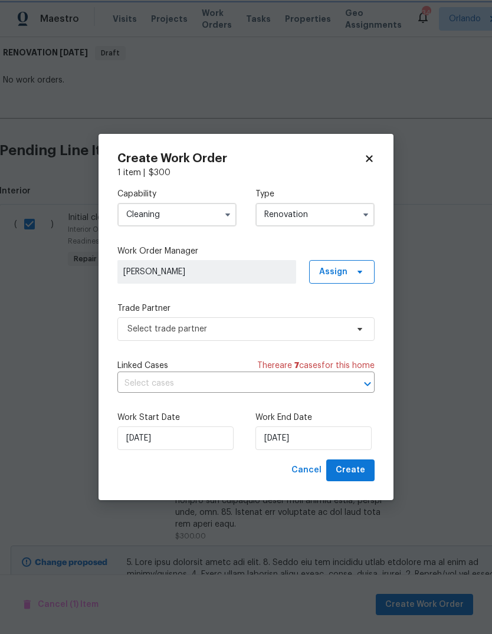
scroll to position [0, 0]
click at [339, 436] on input "10/1/2025" at bounding box center [314, 439] width 116 height 24
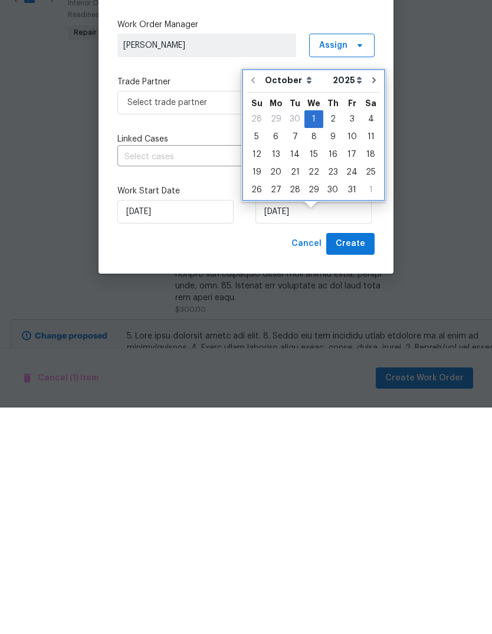
click at [368, 295] on button "Go to next month" at bounding box center [374, 307] width 18 height 24
type input "11/1/2025"
select select "10"
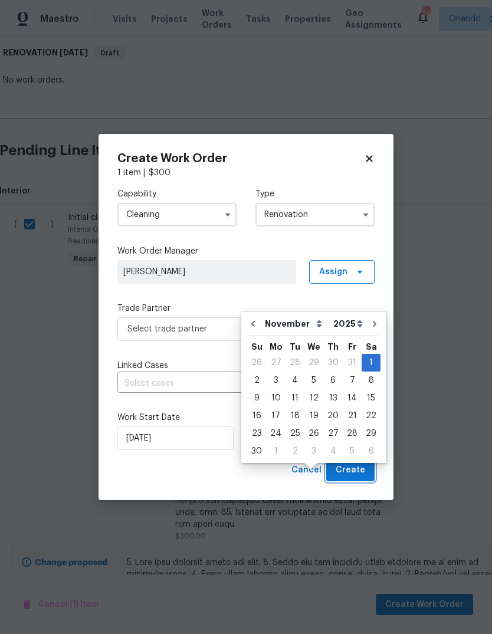
click at [360, 472] on span "Create" at bounding box center [351, 470] width 30 height 15
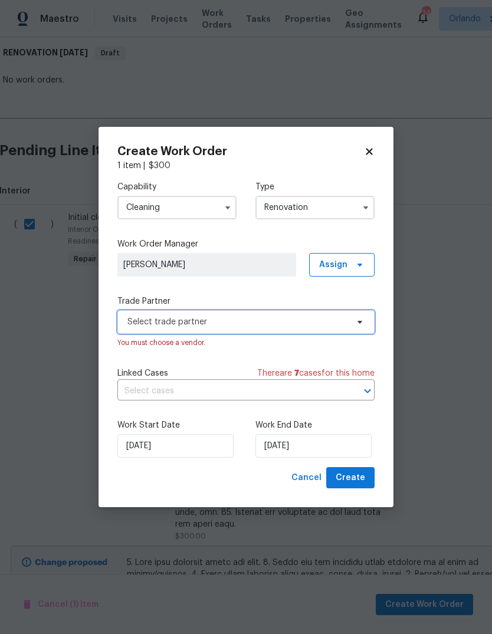
click at [132, 324] on span "Select trade partner" at bounding box center [237, 322] width 220 height 12
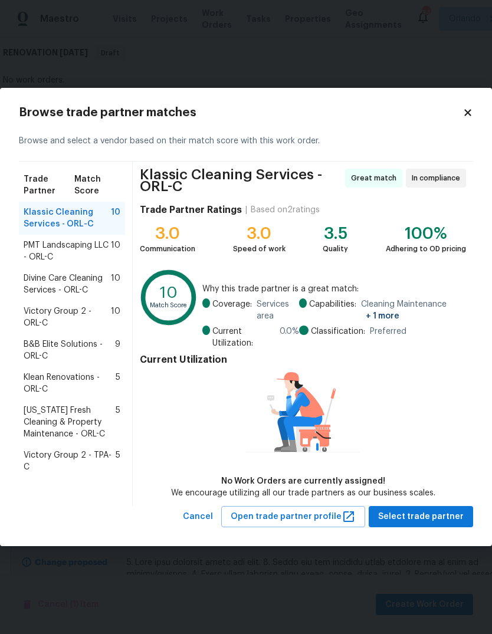
click at [42, 352] on span "B&B Elite Solutions - ORL-C" at bounding box center [69, 351] width 91 height 24
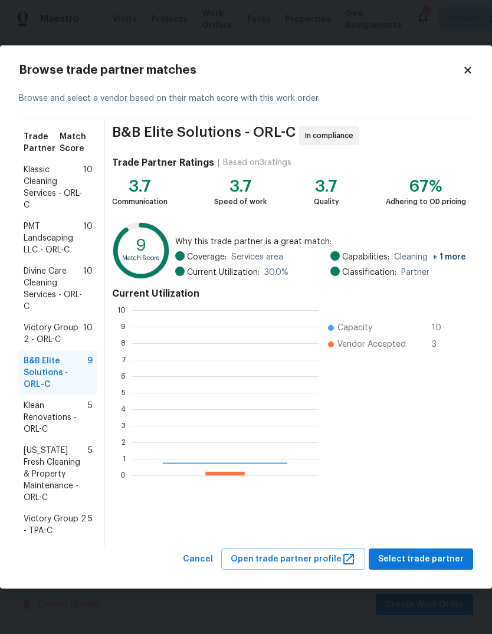
scroll to position [165, 187]
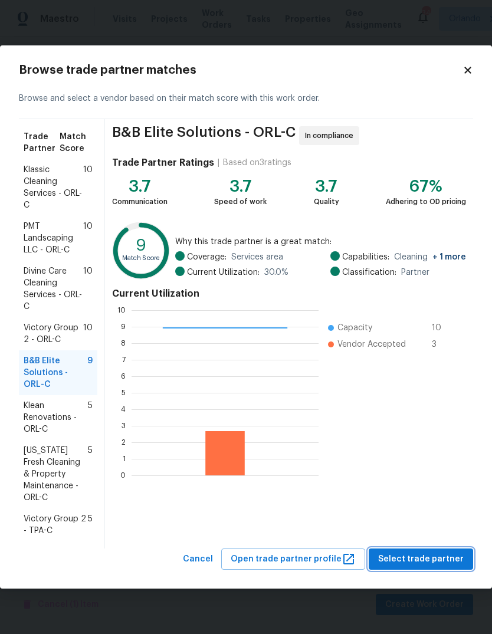
click at [446, 557] on span "Select trade partner" at bounding box center [421, 559] width 86 height 15
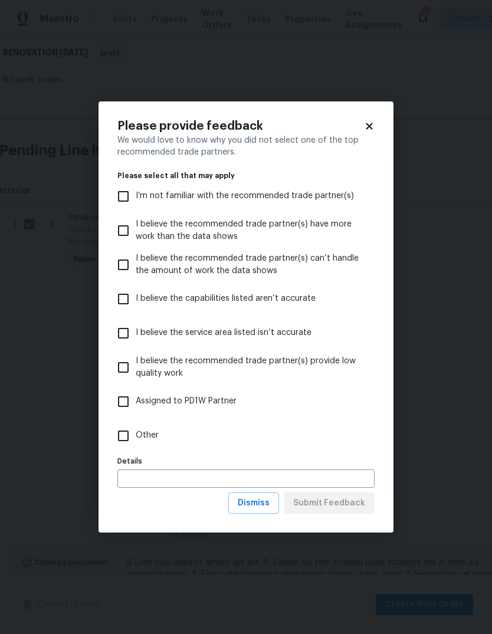
click at [132, 441] on input "Other" at bounding box center [123, 436] width 25 height 25
checkbox input "true"
click at [359, 500] on span "Submit Feedback" at bounding box center [329, 503] width 72 height 15
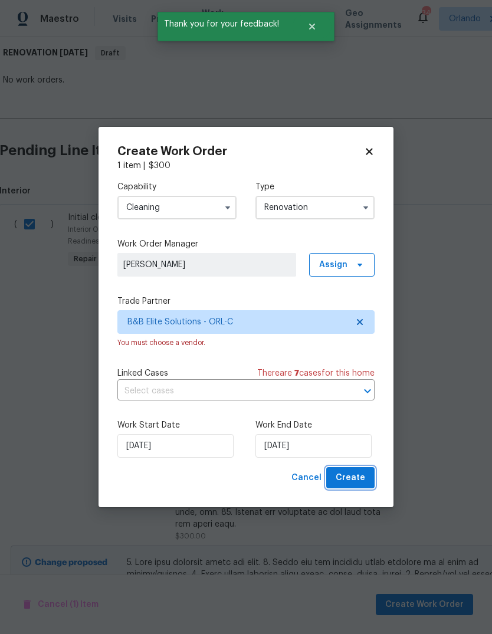
click at [366, 480] on button "Create" at bounding box center [350, 478] width 48 height 22
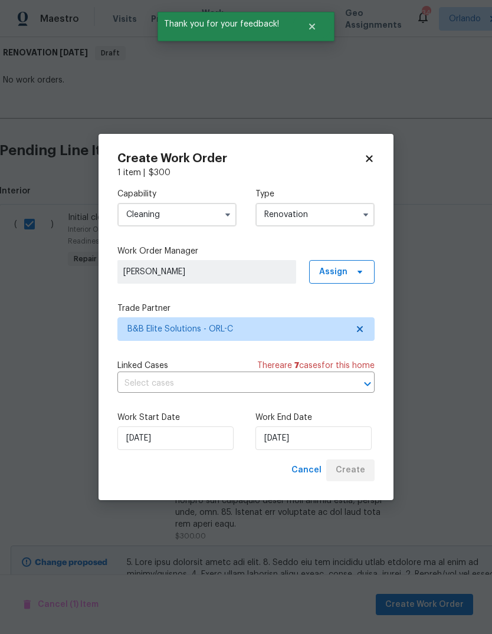
scroll to position [0, 0]
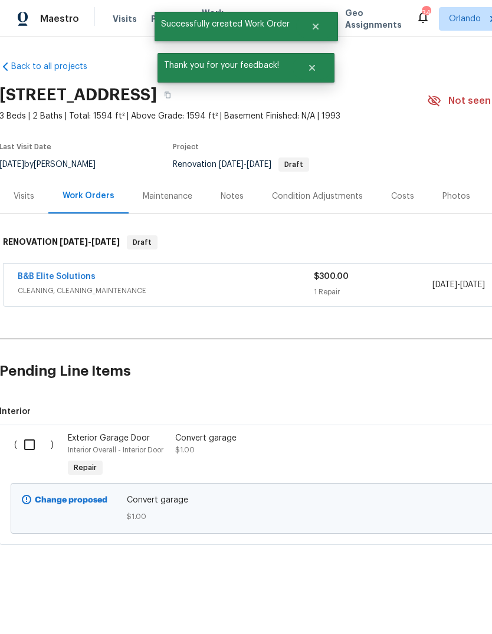
click at [34, 446] on input "checkbox" at bounding box center [34, 445] width 34 height 25
checkbox input "true"
click at [450, 590] on div "Cancel (1) Item Create Work Order" at bounding box center [246, 605] width 492 height 60
click at [450, 604] on span "Create Work Order" at bounding box center [424, 605] width 78 height 15
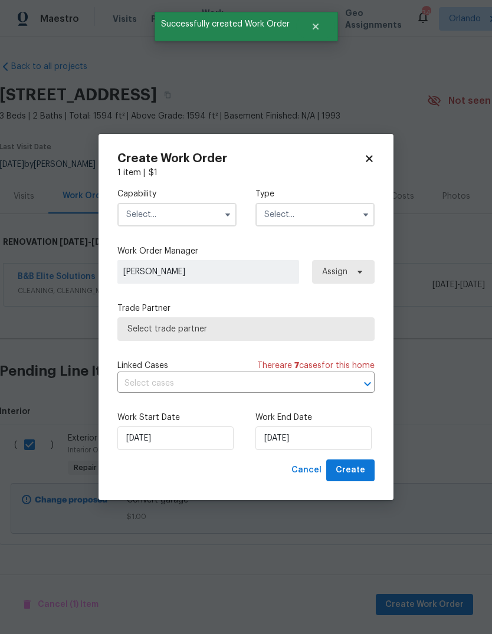
click at [133, 221] on input "text" at bounding box center [176, 215] width 119 height 24
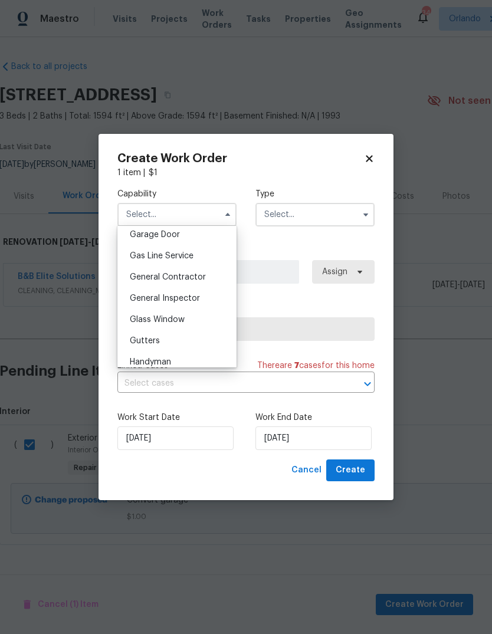
scroll to position [529, 0]
click at [138, 277] on span "General Contractor" at bounding box center [168, 275] width 76 height 8
type input "General Contractor"
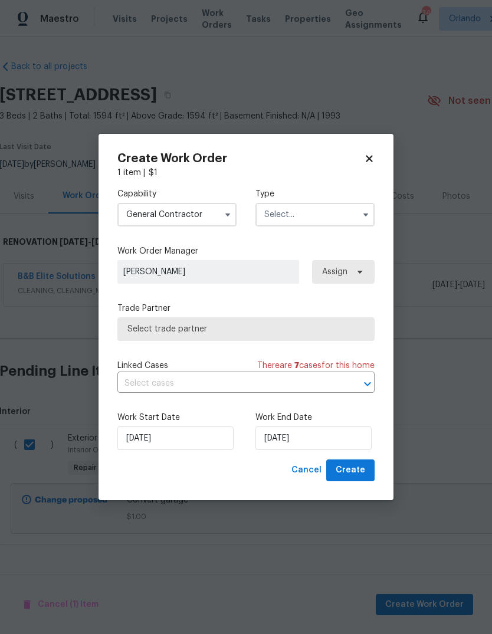
click at [326, 212] on input "text" at bounding box center [315, 215] width 119 height 24
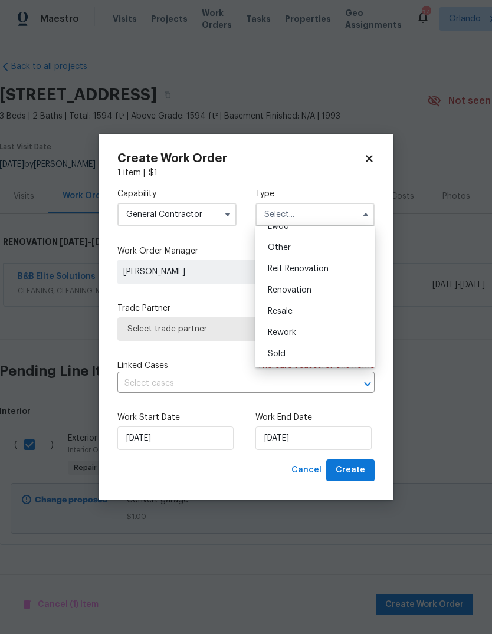
scroll to position [140, 0]
click at [323, 292] on div "Renovation" at bounding box center [315, 290] width 113 height 21
type input "Renovation"
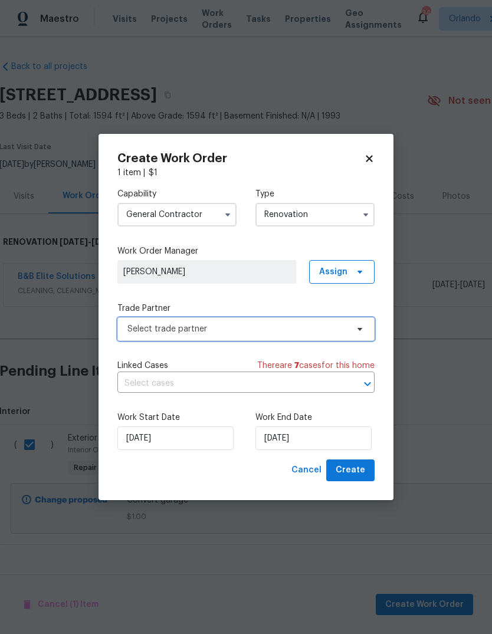
click at [126, 329] on span "Select trade partner" at bounding box center [245, 330] width 257 height 24
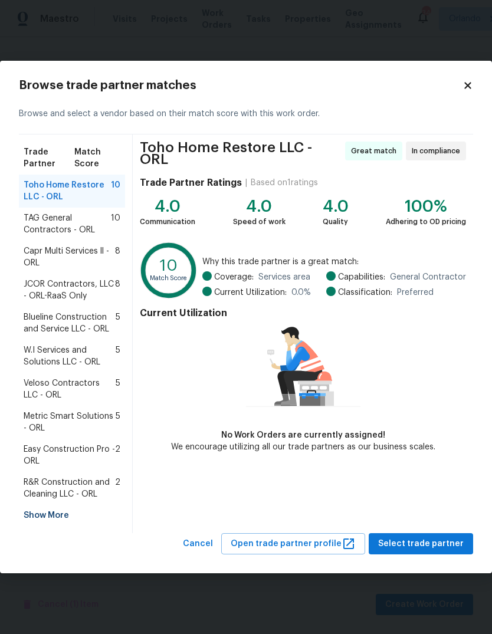
click at [37, 518] on div "Show More" at bounding box center [72, 515] width 106 height 21
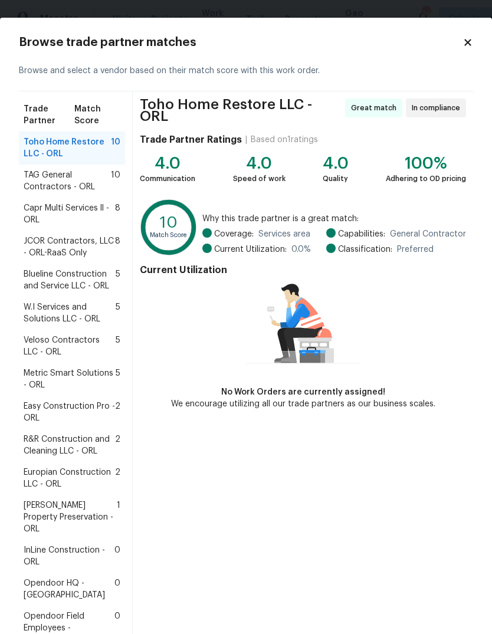
click at [44, 475] on span "Europian Construction LLC - ORL" at bounding box center [69, 479] width 91 height 24
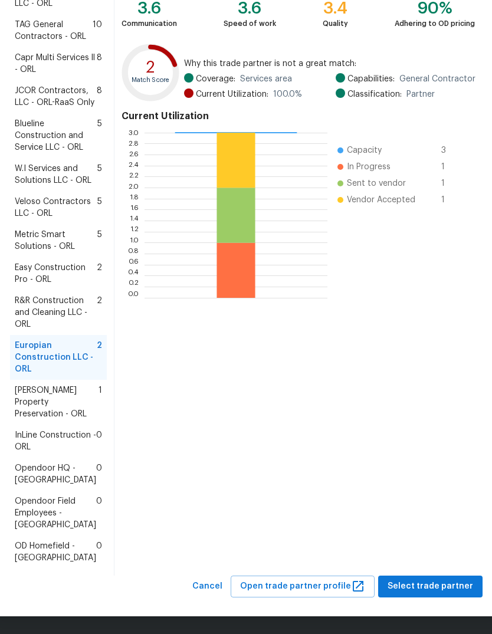
scroll to position [268, 0]
click at [443, 579] on button "Select trade partner" at bounding box center [430, 587] width 104 height 22
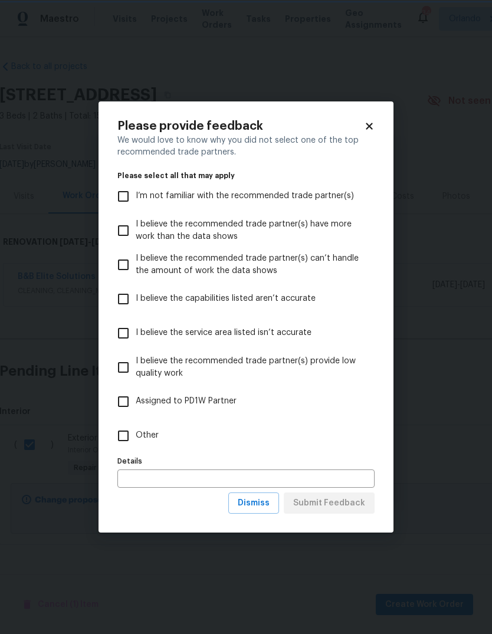
scroll to position [0, 0]
click at [119, 438] on input "Other" at bounding box center [123, 436] width 25 height 25
checkbox input "true"
click at [351, 500] on span "Submit Feedback" at bounding box center [329, 503] width 72 height 15
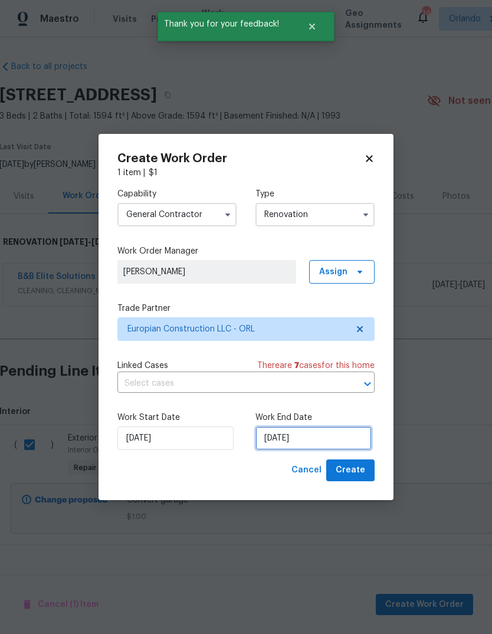
click at [349, 430] on input "10/1/2025" at bounding box center [314, 439] width 116 height 24
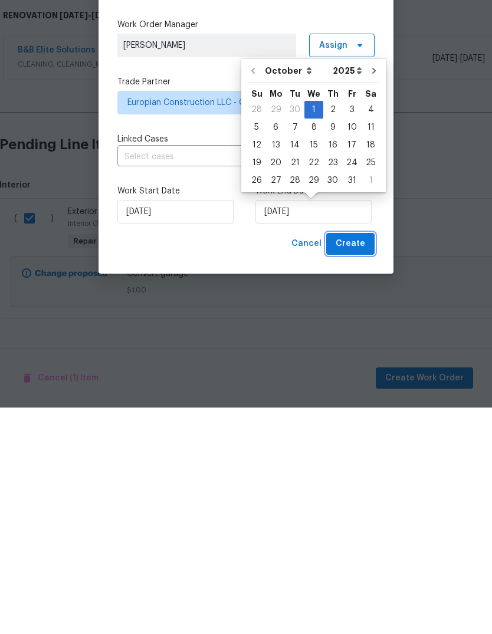
click at [357, 463] on span "Create" at bounding box center [351, 470] width 30 height 15
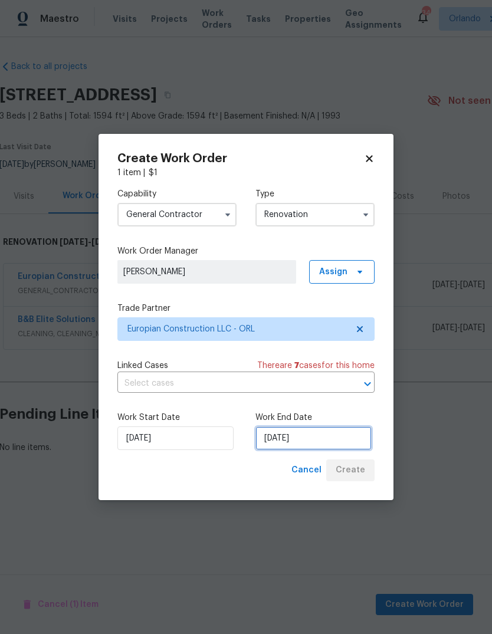
click at [336, 431] on input "10/1/2025" at bounding box center [314, 439] width 116 height 24
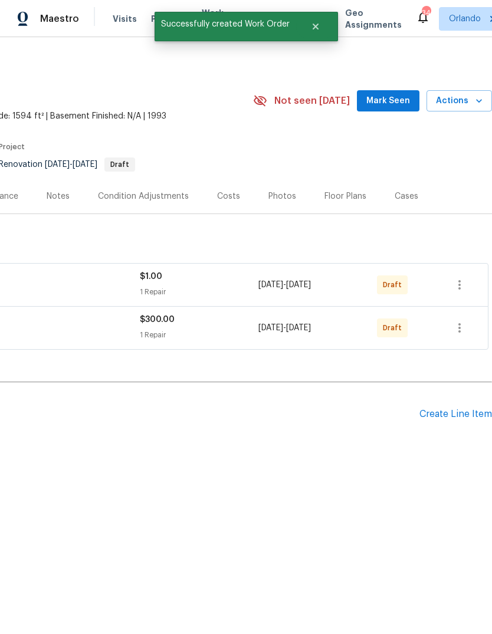
scroll to position [0, 175]
click at [460, 283] on icon "button" at bounding box center [460, 285] width 14 height 14
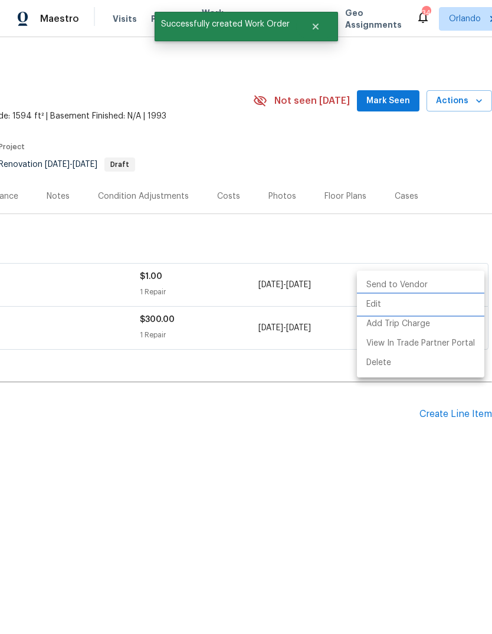
click at [427, 306] on li "Edit" at bounding box center [420, 304] width 127 height 19
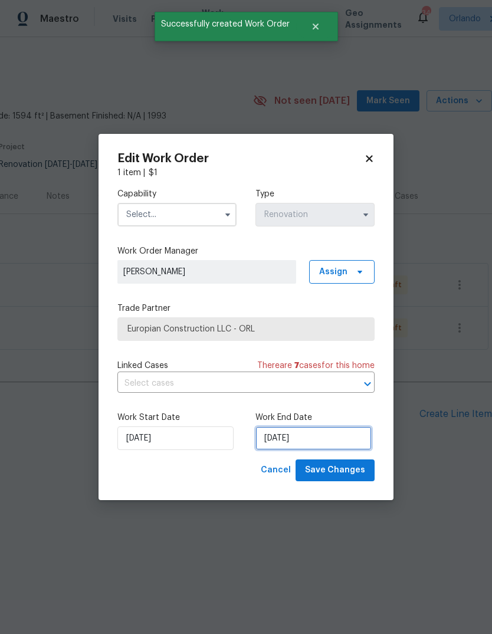
click at [319, 439] on input "10/1/2025" at bounding box center [314, 439] width 116 height 24
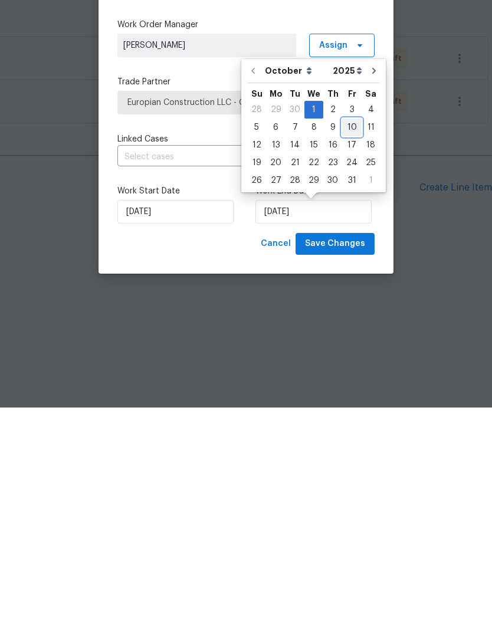
click at [345, 346] on div "10" at bounding box center [351, 354] width 19 height 17
type input "10/10/2025"
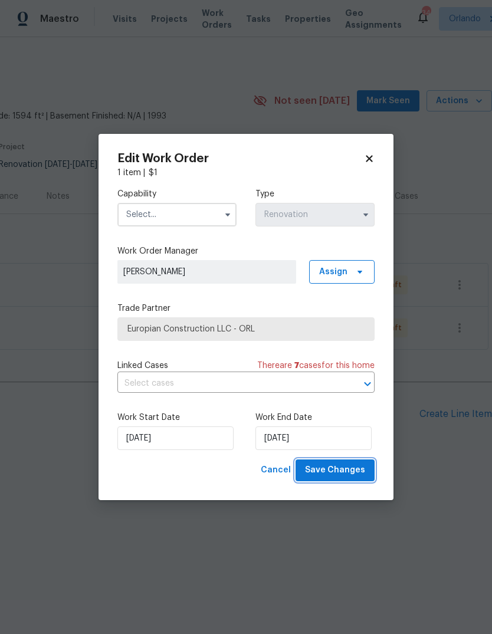
click at [355, 471] on span "Save Changes" at bounding box center [335, 470] width 60 height 15
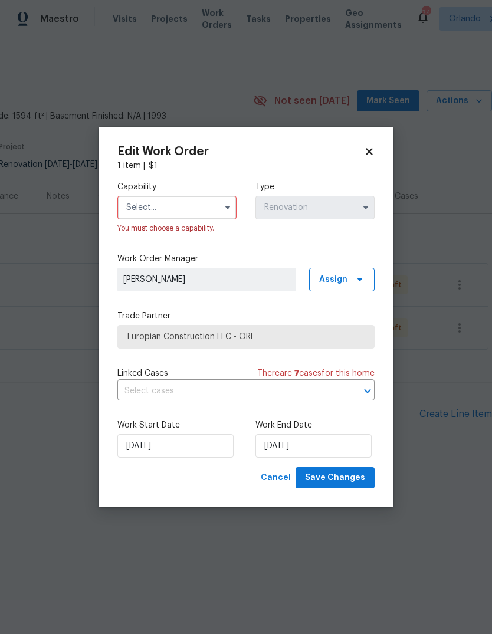
click at [138, 203] on input "text" at bounding box center [176, 208] width 119 height 24
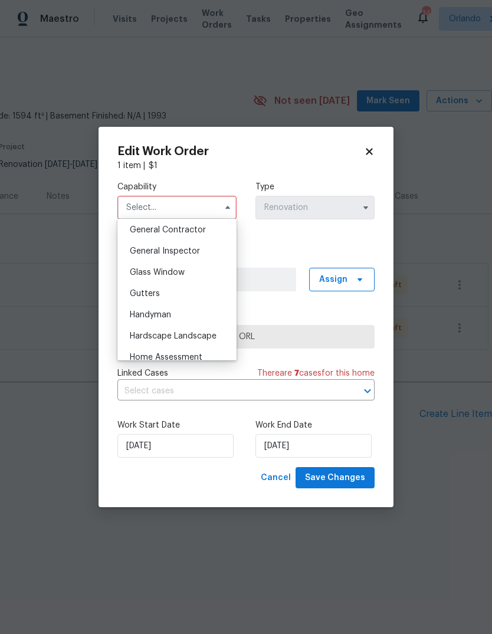
scroll to position [568, 0]
click at [140, 231] on span "General Contractor" at bounding box center [168, 229] width 76 height 8
type input "General Contractor"
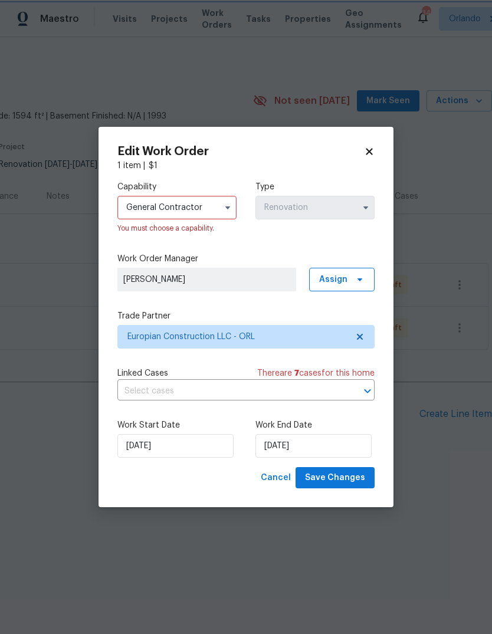
scroll to position [543, 0]
click at [354, 476] on span "Save Changes" at bounding box center [335, 478] width 60 height 15
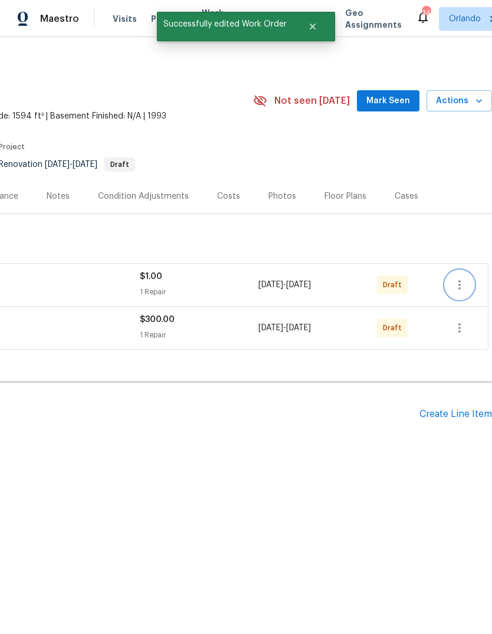
click at [461, 284] on icon "button" at bounding box center [460, 285] width 14 height 14
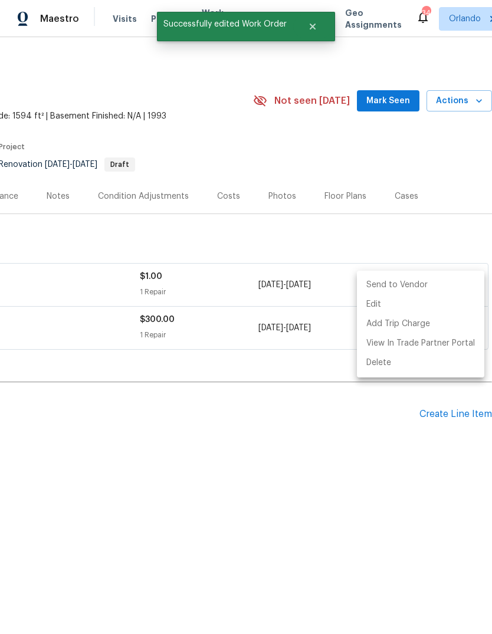
click at [437, 287] on li "Send to Vendor" at bounding box center [420, 285] width 127 height 19
click at [401, 462] on div at bounding box center [246, 317] width 492 height 634
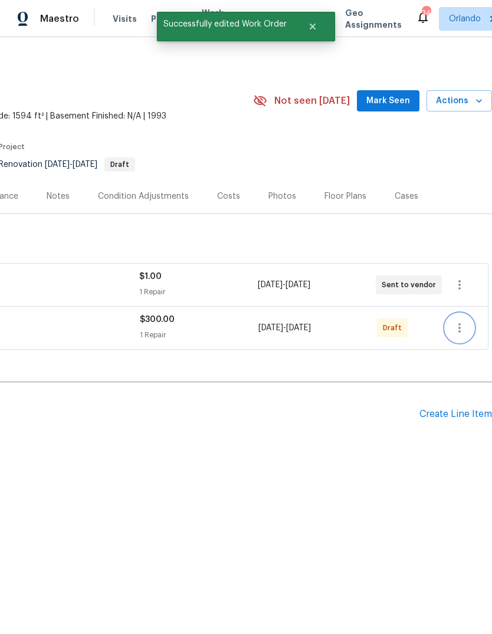
click at [460, 333] on icon "button" at bounding box center [460, 328] width 14 height 14
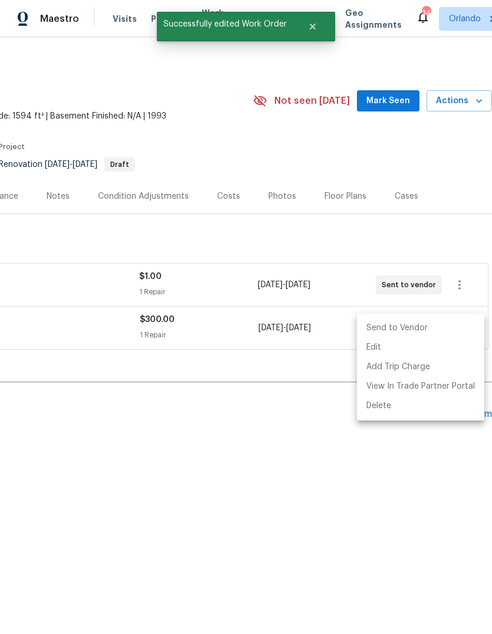
click at [441, 322] on li "Send to Vendor" at bounding box center [420, 328] width 127 height 19
click at [410, 462] on div at bounding box center [246, 317] width 492 height 634
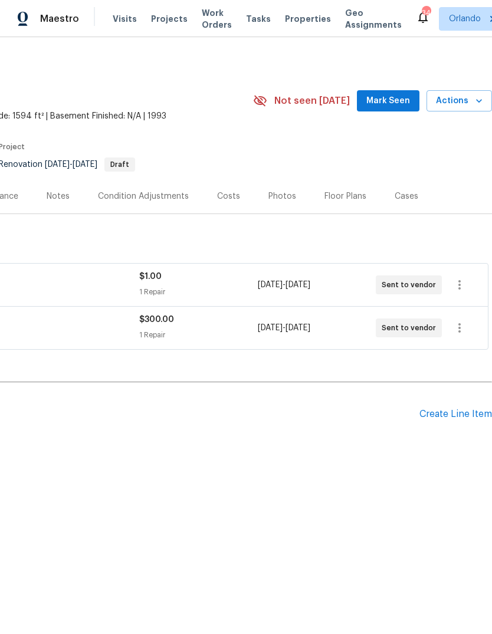
click at [401, 96] on span "Mark Seen" at bounding box center [389, 101] width 44 height 15
click at [121, 197] on div "Condition Adjustments" at bounding box center [143, 197] width 91 height 12
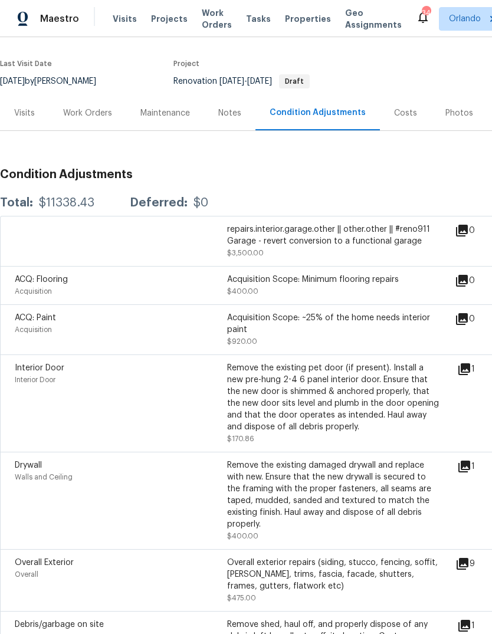
scroll to position [84, 0]
click at [231, 116] on div "Notes" at bounding box center [229, 113] width 23 height 12
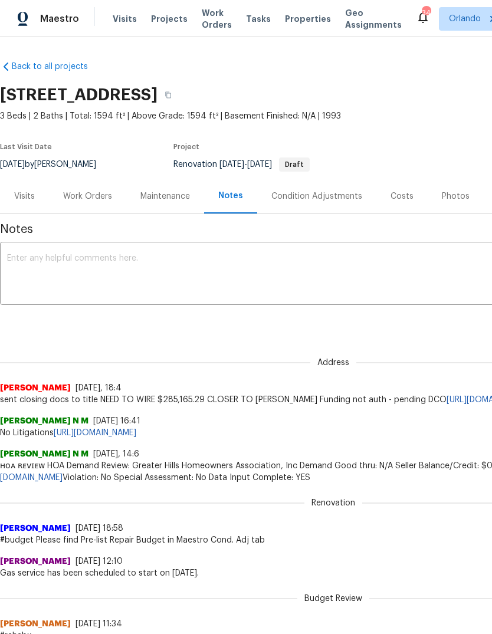
click at [253, 268] on textarea at bounding box center [333, 274] width 653 height 41
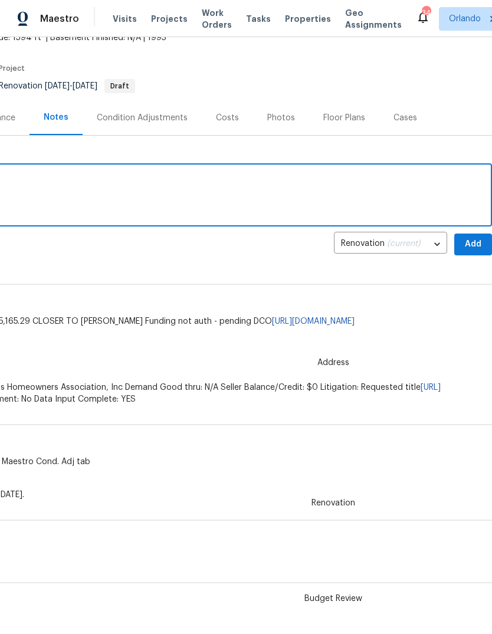
scroll to position [81, 175]
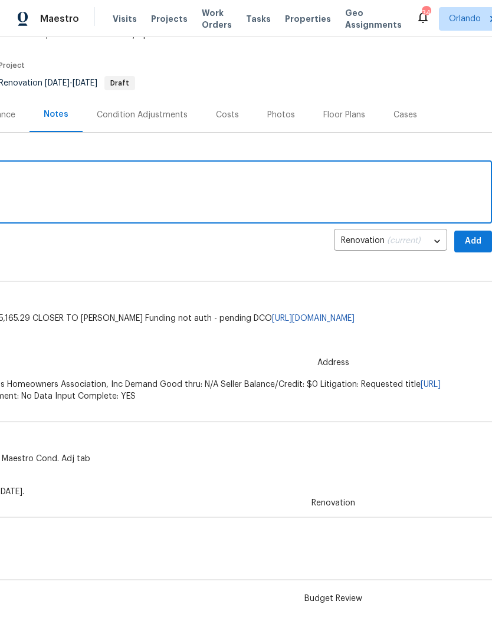
type textarea "Assigned no roof"
click at [472, 244] on span "Add" at bounding box center [473, 241] width 19 height 15
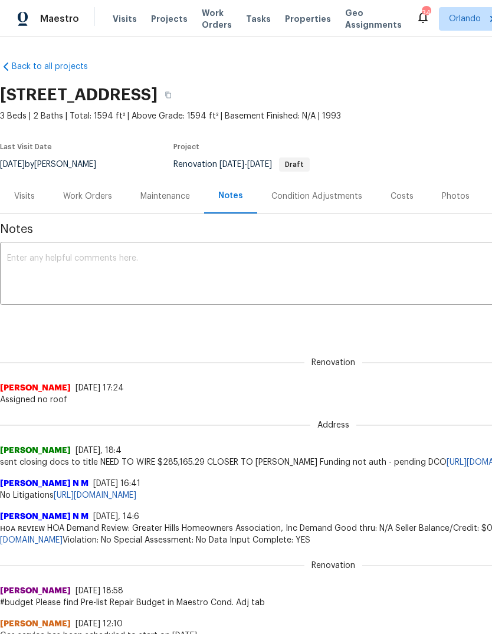
scroll to position [0, 0]
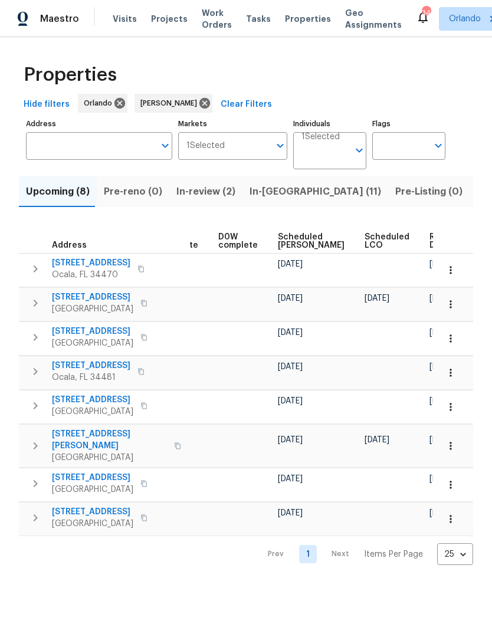
scroll to position [0, 297]
click at [430, 243] on span "Ready Date" at bounding box center [443, 241] width 26 height 17
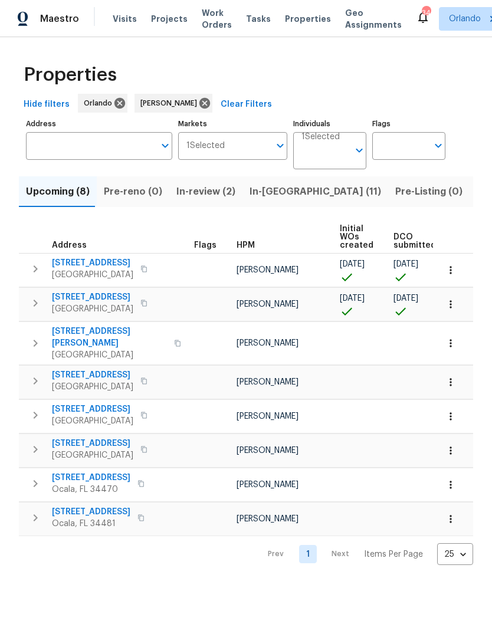
click at [71, 331] on span "[STREET_ADDRESS][PERSON_NAME]" at bounding box center [109, 338] width 115 height 24
click at [70, 369] on span "[STREET_ADDRESS]" at bounding box center [92, 375] width 81 height 12
click at [70, 405] on span "[STREET_ADDRESS]" at bounding box center [92, 410] width 81 height 12
click at [430, 584] on html "Maestro Visits Projects Work Orders Tasks Properties Geo Assignments 34 [GEOGRA…" at bounding box center [246, 292] width 492 height 584
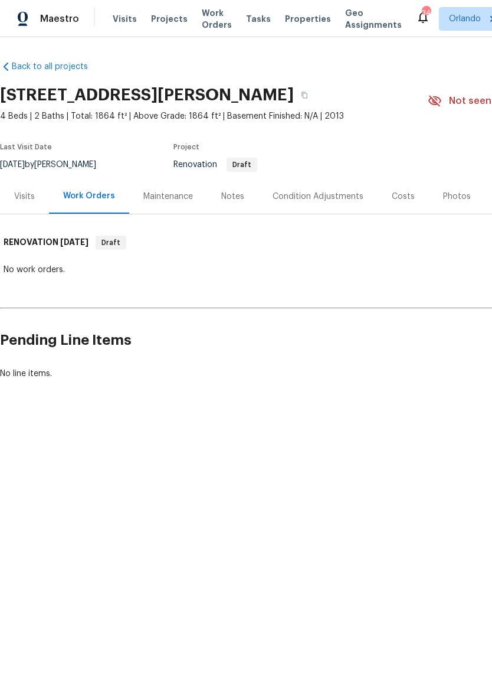
click at [21, 196] on div "Visits" at bounding box center [24, 197] width 21 height 12
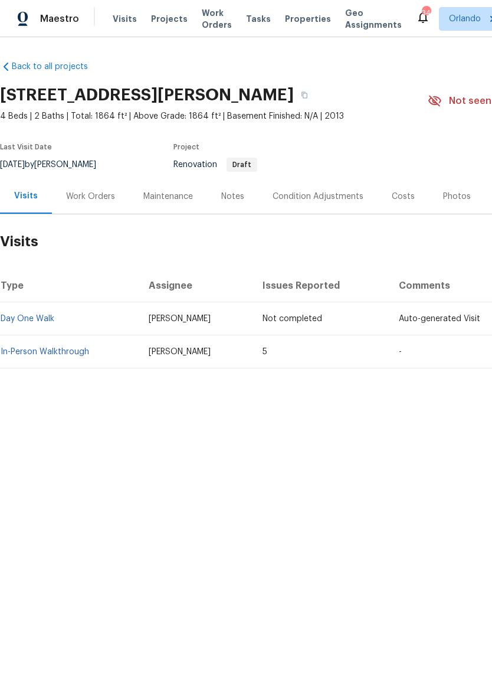
click at [34, 351] on link "In-Person Walkthrough" at bounding box center [45, 352] width 89 height 8
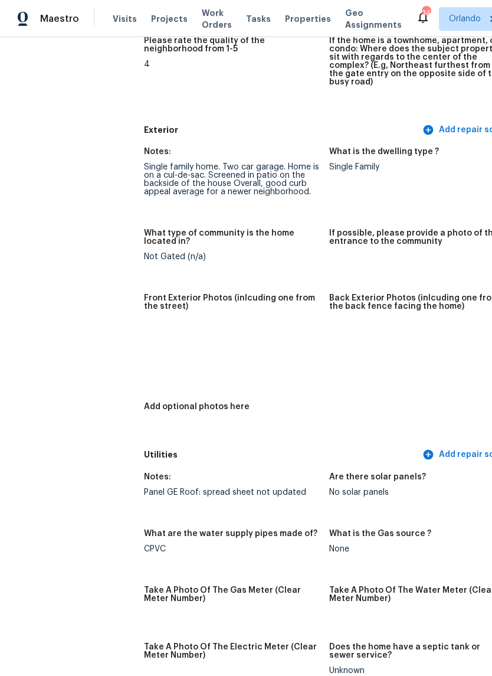
scroll to position [410, 0]
click at [146, 336] on img at bounding box center [165, 344] width 38 height 38
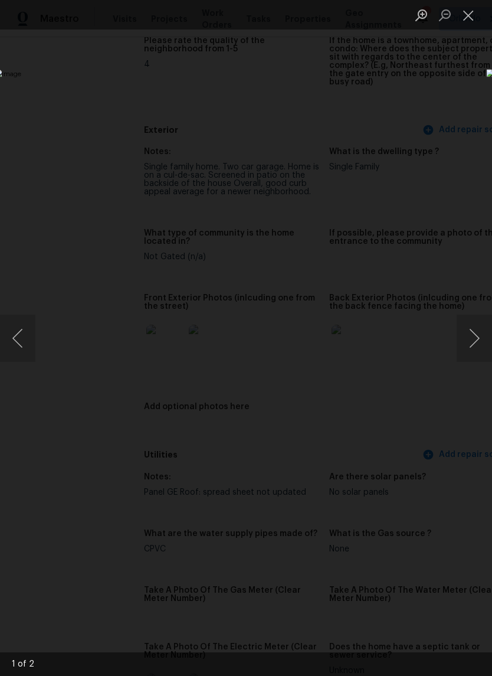
click at [462, 19] on button "Close lightbox" at bounding box center [469, 15] width 24 height 21
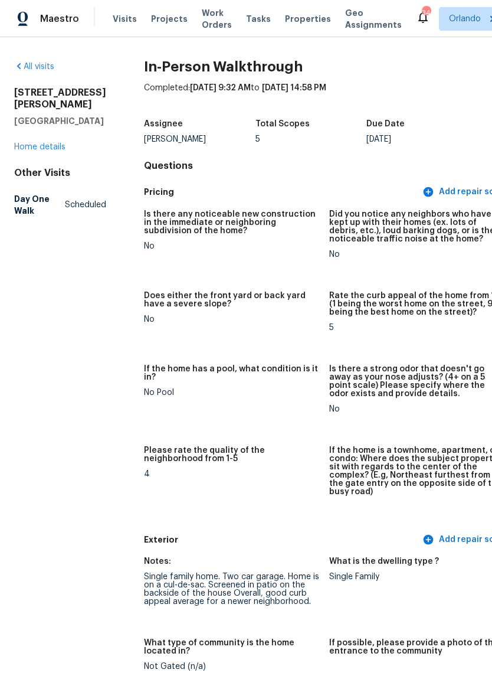
scroll to position [0, 0]
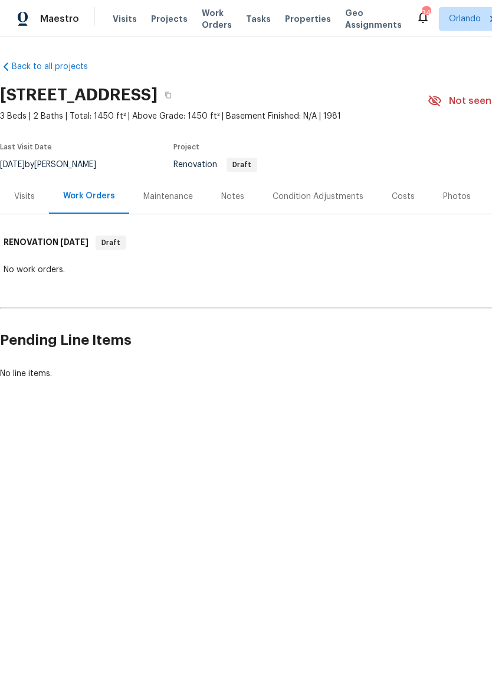
click at [21, 199] on div "Visits" at bounding box center [24, 197] width 21 height 12
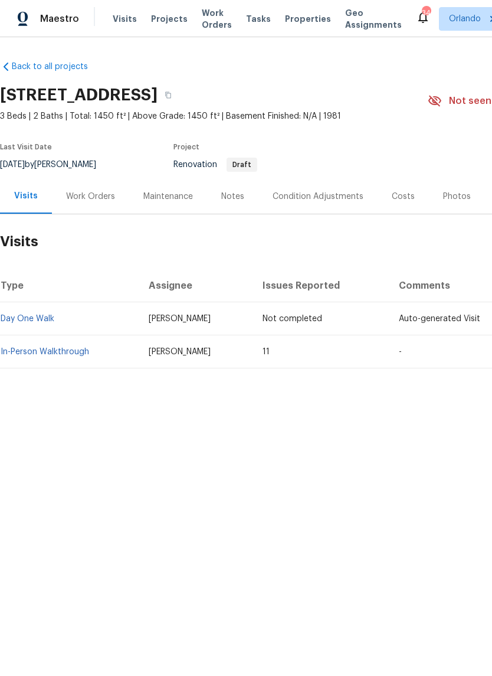
click at [27, 349] on link "In-Person Walkthrough" at bounding box center [45, 352] width 89 height 8
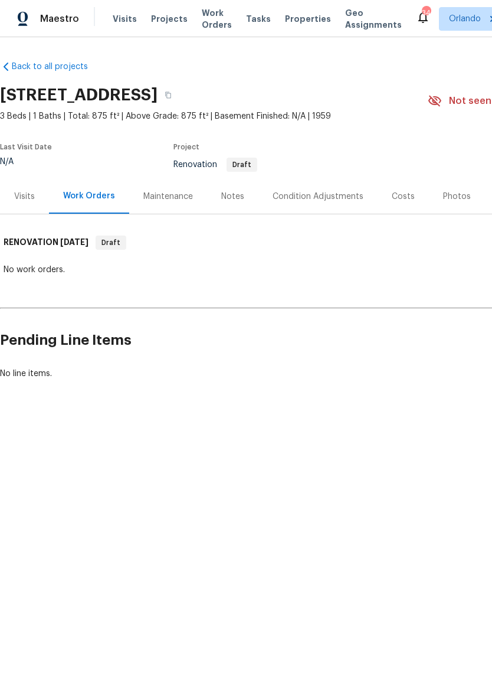
click at [27, 201] on div "Visits" at bounding box center [24, 197] width 21 height 12
